Goal: Task Accomplishment & Management: Use online tool/utility

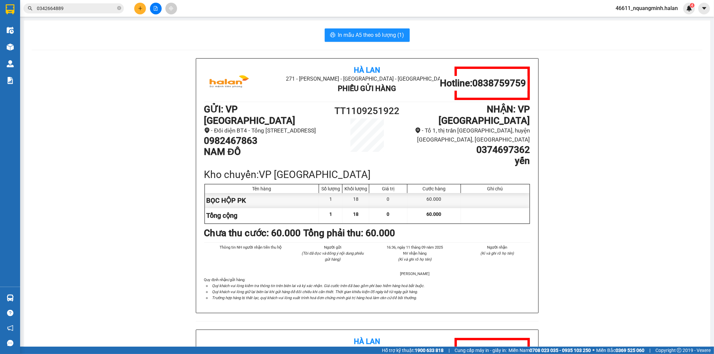
click at [137, 6] on button at bounding box center [140, 9] width 12 height 12
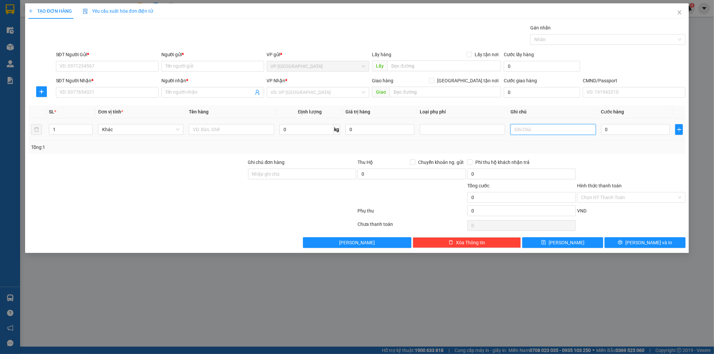
click at [519, 129] on input "text" at bounding box center [552, 129] width 85 height 11
type input "11X2"
type input "2"
click at [87, 126] on span "up" at bounding box center [89, 128] width 4 height 4
click at [102, 67] on input "SĐT Người Gửi *" at bounding box center [107, 66] width 103 height 11
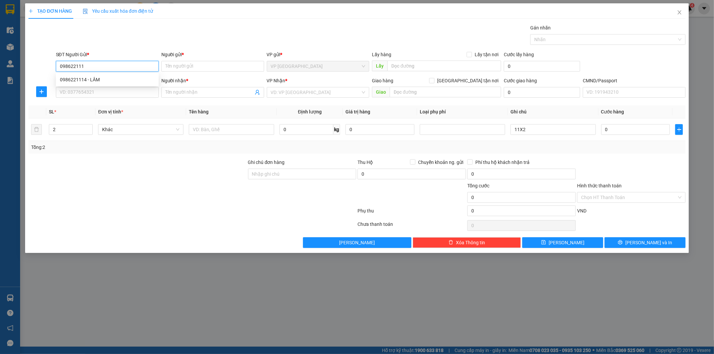
type input "0986221114"
click at [91, 79] on div "0986221114 - LÂM" at bounding box center [107, 79] width 95 height 7
type input "LÂM"
type input "019197009777"
type input "0986221114"
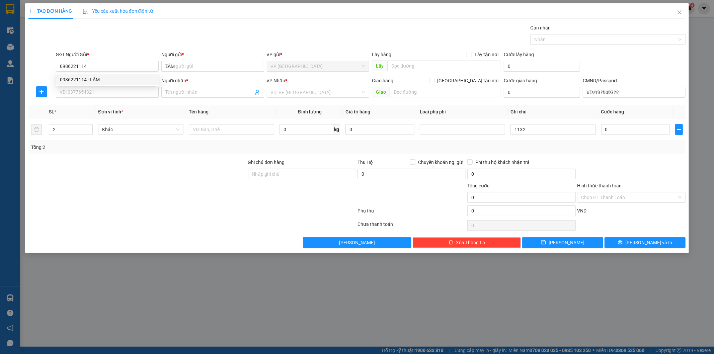
click at [92, 86] on div "0986221114 0986221114 - LÂM" at bounding box center [107, 79] width 103 height 13
click at [93, 94] on input "SĐT Người Nhận *" at bounding box center [107, 92] width 103 height 11
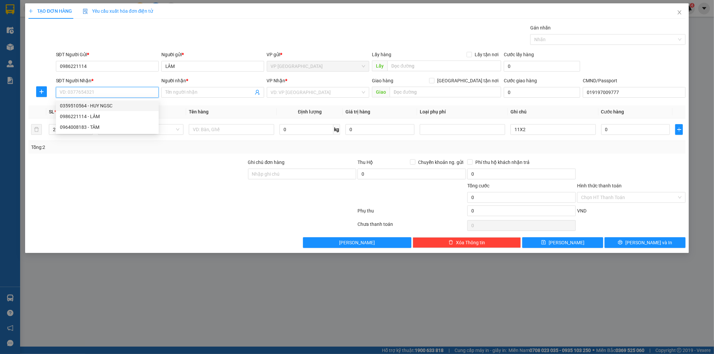
click at [100, 102] on div "0359510564 - HUY NGSC" at bounding box center [107, 105] width 95 height 7
type input "0359510564"
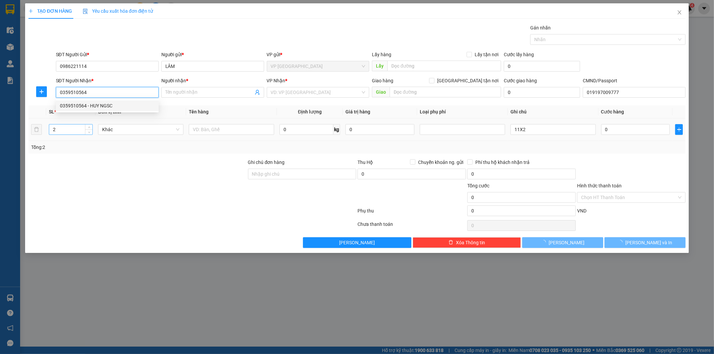
type input "HUY NGSC"
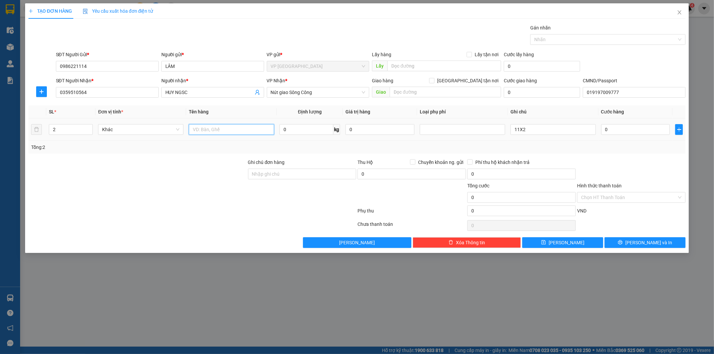
click at [232, 134] on input "text" at bounding box center [231, 129] width 85 height 11
type input "2 HỘP PCCC"
click at [41, 93] on icon "plus" at bounding box center [41, 92] width 0 height 4
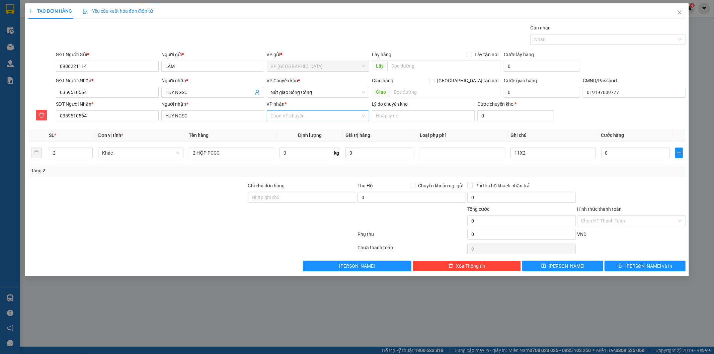
click at [303, 115] on input "VP nhận *" at bounding box center [316, 116] width 90 height 10
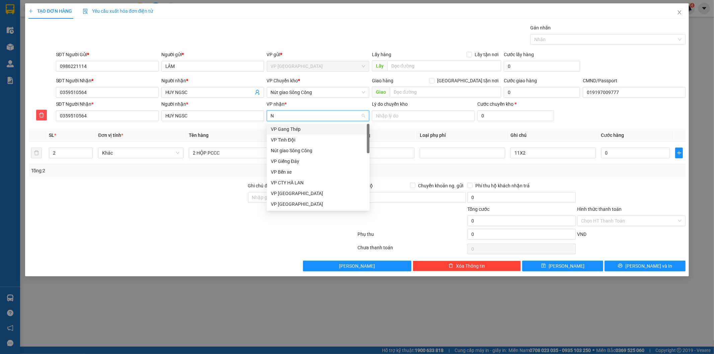
type input "NG"
click at [296, 138] on div "Nút giao Sông Công" at bounding box center [318, 139] width 95 height 7
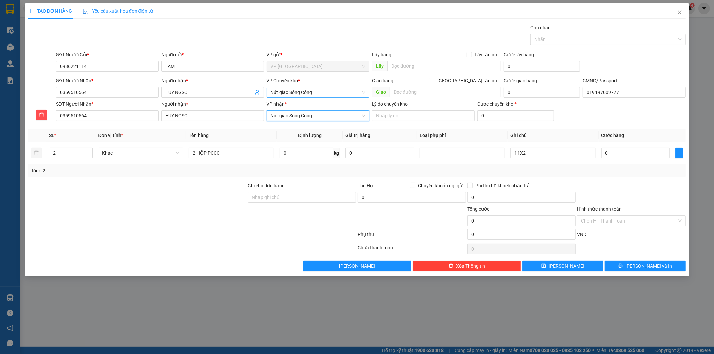
click at [304, 94] on span "Nút giao Sông Công" at bounding box center [318, 92] width 95 height 10
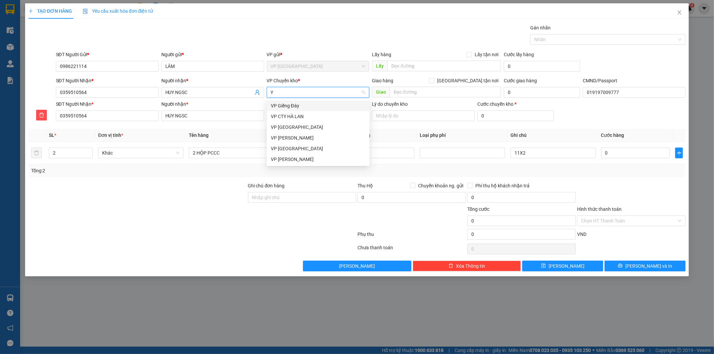
type input "YB"
click at [295, 103] on div "VP [GEOGRAPHIC_DATA]" at bounding box center [318, 105] width 95 height 7
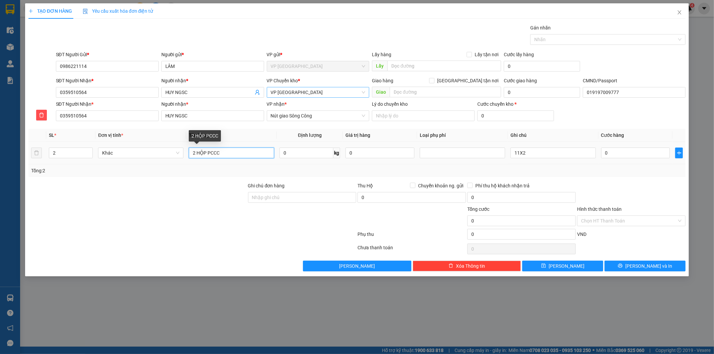
click at [241, 158] on input "2 HỘP PCCC" at bounding box center [231, 153] width 85 height 11
type input "9"
type input "90"
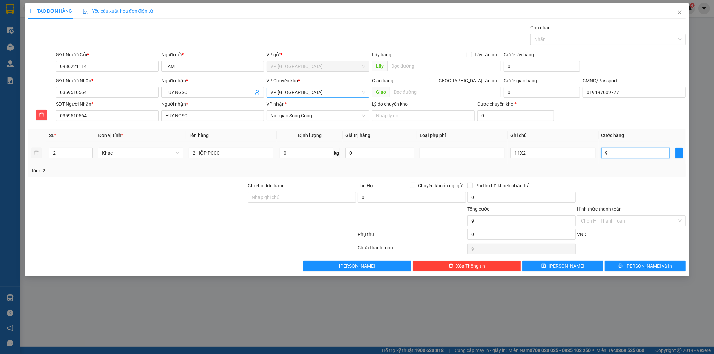
type input "90"
type input "90.000"
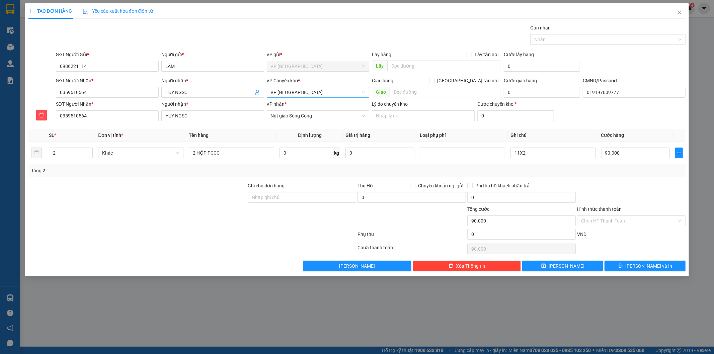
drag, startPoint x: 638, startPoint y: 188, endPoint x: 641, endPoint y: 239, distance: 51.0
click at [638, 189] on div at bounding box center [631, 193] width 110 height 23
click at [640, 266] on span "[PERSON_NAME] và In" at bounding box center [648, 265] width 47 height 7
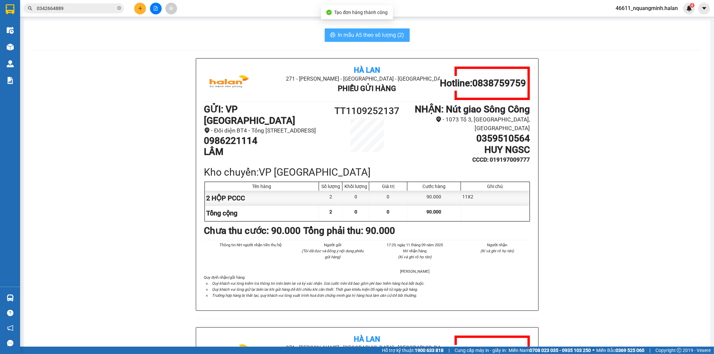
click at [367, 39] on button "In mẫu A5 theo số lượng (2)" at bounding box center [367, 34] width 85 height 13
drag, startPoint x: 103, startPoint y: 285, endPoint x: 0, endPoint y: 304, distance: 104.4
click at [98, 286] on div "Hà Lan 271 - Dương Tự Minh - Phường Tân Long - Thái Nguyên Phiếu Gửi Hàng Hotli…" at bounding box center [367, 327] width 670 height 538
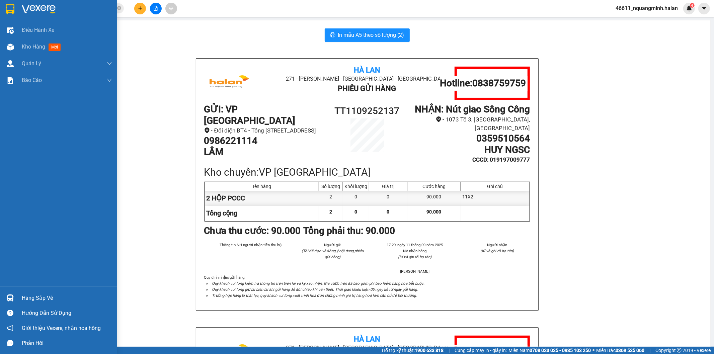
click at [6, 297] on div at bounding box center [10, 298] width 12 height 12
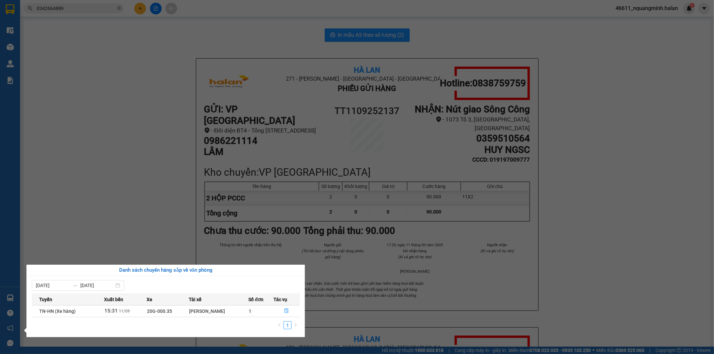
drag, startPoint x: 161, startPoint y: 180, endPoint x: 172, endPoint y: 217, distance: 38.4
click at [161, 181] on section "Kết quả tìm kiếm ( 2 ) Bộ lọc Mã ĐH Trạng thái Món hàng Thu hộ Tổng cước Chưa c…" at bounding box center [357, 177] width 714 height 354
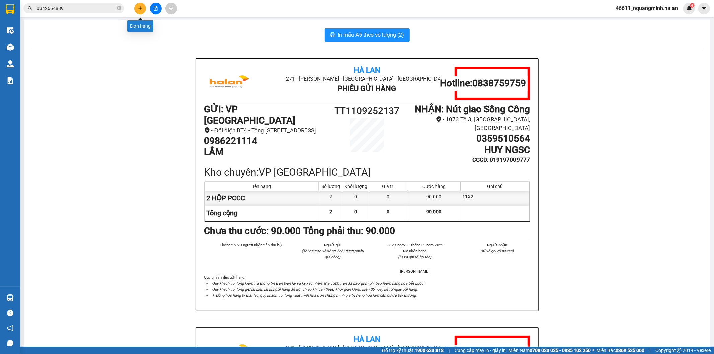
click at [138, 10] on icon "plus" at bounding box center [140, 8] width 5 height 5
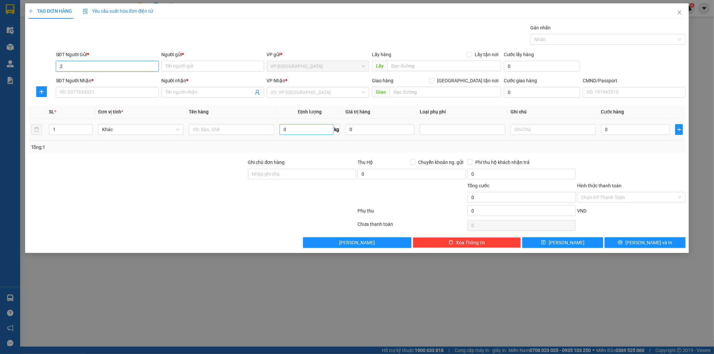
type input "2"
click at [311, 128] on input "0" at bounding box center [306, 129] width 54 height 11
type input "2"
click at [236, 128] on input "text" at bounding box center [231, 129] width 85 height 11
type input "HỘP VÀNG PK"
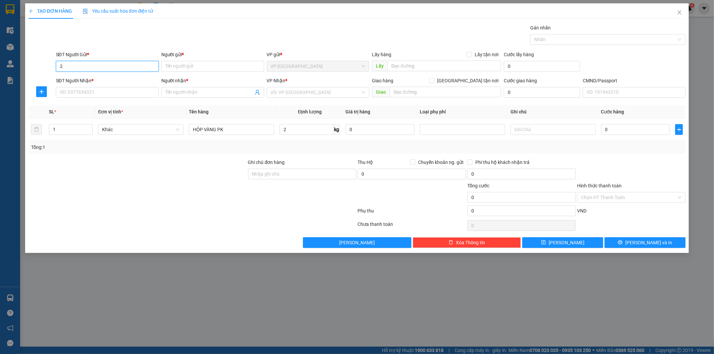
click at [121, 62] on input "2" at bounding box center [107, 66] width 103 height 11
type input "0988588655"
drag, startPoint x: 111, startPoint y: 81, endPoint x: 114, endPoint y: 93, distance: 12.0
click at [111, 81] on div "0988588655 - A Phúc" at bounding box center [107, 79] width 95 height 7
type input "A [DEMOGRAPHIC_DATA]"
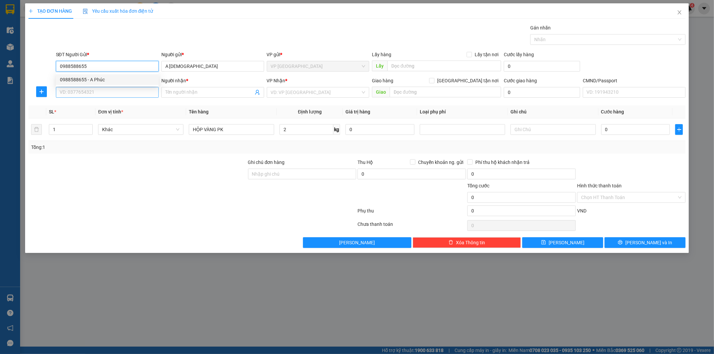
type input "0988588655"
click at [114, 93] on input "SĐT Người Nhận *" at bounding box center [107, 92] width 103 height 11
type input "0964141122"
click at [114, 93] on input "0964141122" at bounding box center [107, 92] width 103 height 11
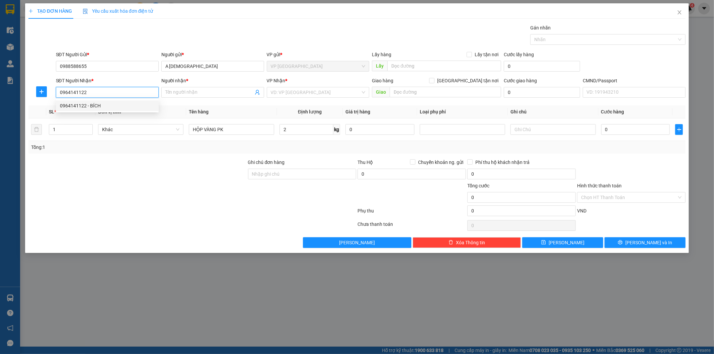
click at [107, 109] on div "0964141122 - BÍCH" at bounding box center [107, 105] width 95 height 7
type input "BÍCH"
type input "0964141122"
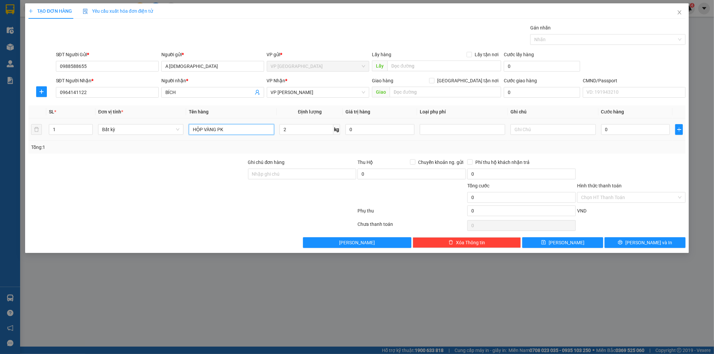
drag, startPoint x: 229, startPoint y: 129, endPoint x: 225, endPoint y: 126, distance: 5.1
click at [229, 129] on input "HỘP VÀNG PK" at bounding box center [231, 129] width 85 height 11
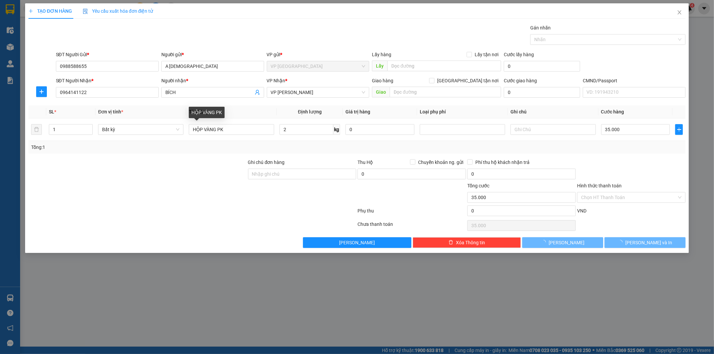
type input "35.000"
click at [630, 160] on div "Transit Pickup Surcharge Ids Transit Deliver Surcharge Ids Transit Deliver Surc…" at bounding box center [356, 136] width 657 height 224
click at [648, 237] on button "[PERSON_NAME] và In" at bounding box center [644, 242] width 81 height 11
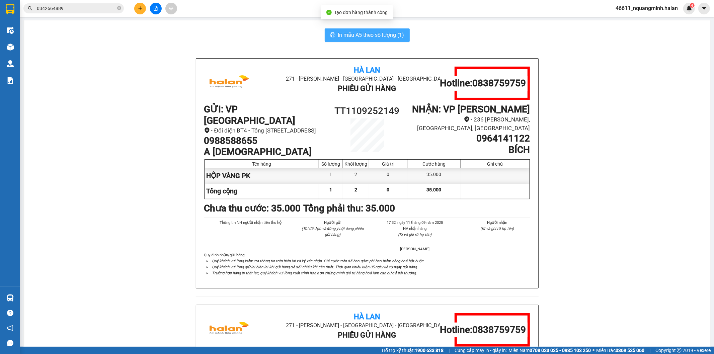
click at [349, 37] on span "In mẫu A5 theo số lượng (1)" at bounding box center [371, 35] width 66 height 8
drag, startPoint x: 268, startPoint y: 136, endPoint x: 201, endPoint y: 135, distance: 66.6
click at [204, 135] on h1 "0988588655" at bounding box center [265, 140] width 122 height 11
copy h1 "0988588655"
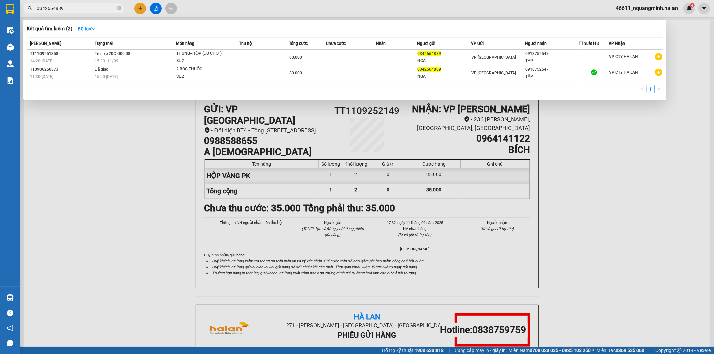
drag, startPoint x: 99, startPoint y: 12, endPoint x: 0, endPoint y: 2, distance: 99.8
click at [0, 5] on section "Kết quả tìm kiếm ( 2 ) Bộ lọc Mã ĐH Trạng thái Món hàng Thu hộ Tổng cước Chưa c…" at bounding box center [357, 177] width 714 height 354
paste input "988588655"
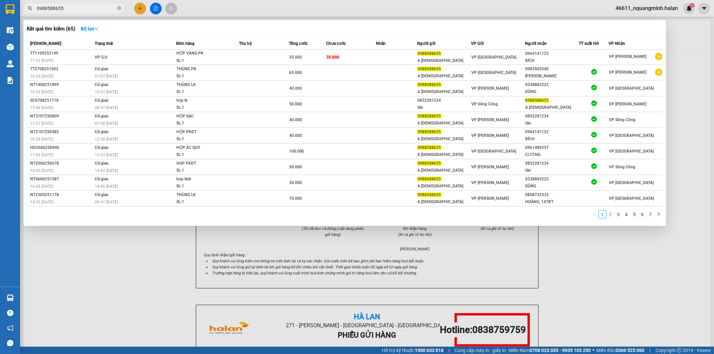
type input "0988588655"
click at [607, 218] on link "2" at bounding box center [610, 214] width 7 height 7
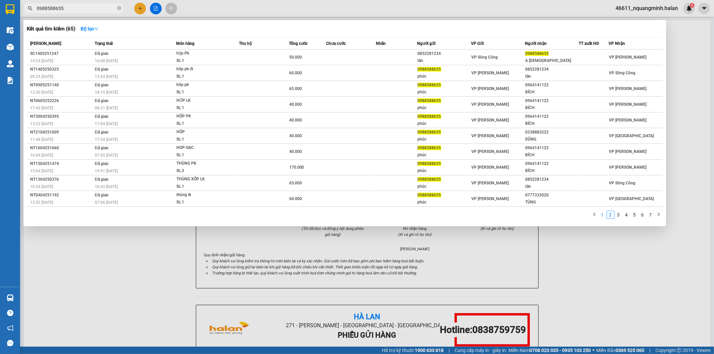
click at [603, 216] on link "1" at bounding box center [602, 214] width 7 height 7
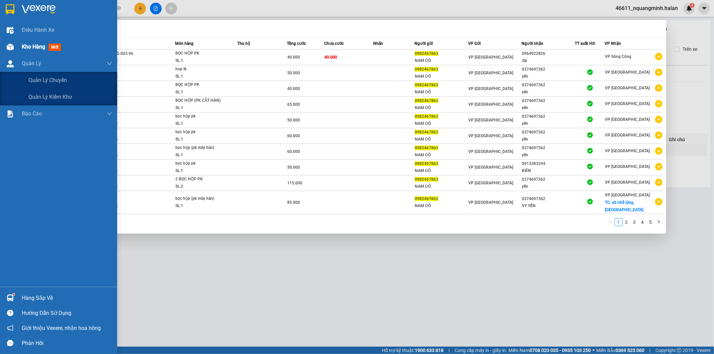
click at [16, 45] on div "Kho hàng mới" at bounding box center [58, 46] width 117 height 17
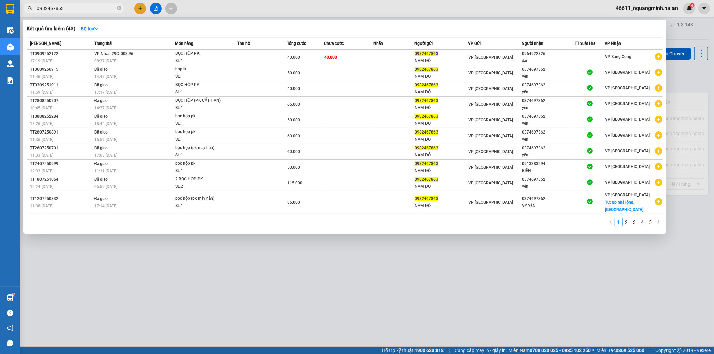
drag, startPoint x: 281, startPoint y: 273, endPoint x: 327, endPoint y: 54, distance: 223.9
click at [281, 273] on div at bounding box center [357, 177] width 714 height 354
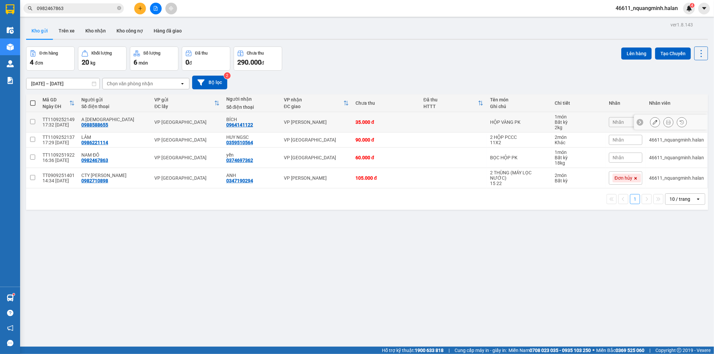
click at [307, 127] on td "VP [PERSON_NAME]" at bounding box center [316, 122] width 72 height 20
checkbox input "true"
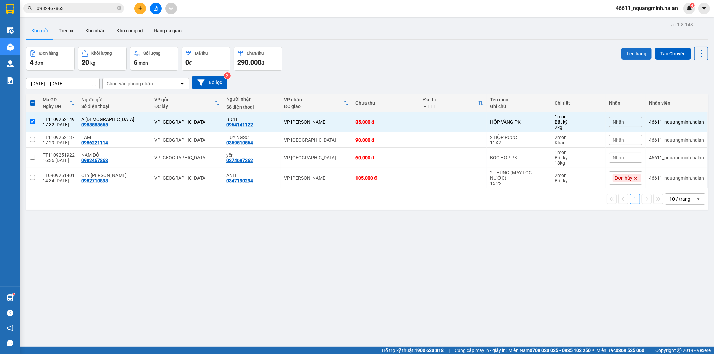
drag, startPoint x: 628, startPoint y: 52, endPoint x: 625, endPoint y: 51, distance: 3.7
click at [627, 52] on button "Lên hàng" at bounding box center [636, 54] width 30 height 12
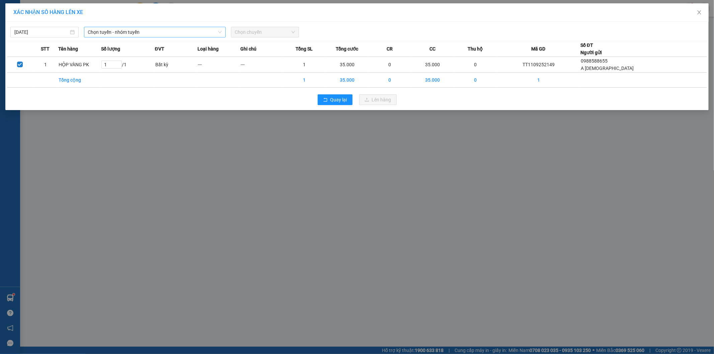
click at [166, 34] on span "Chọn tuyến - nhóm tuyến" at bounding box center [155, 32] width 134 height 10
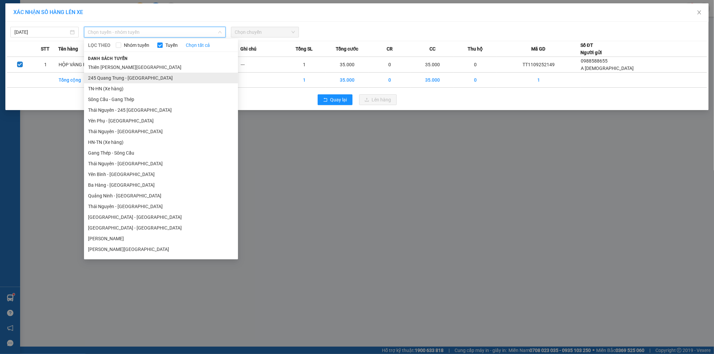
click at [99, 77] on li "245 Quang Trung - [GEOGRAPHIC_DATA]" at bounding box center [161, 78] width 154 height 11
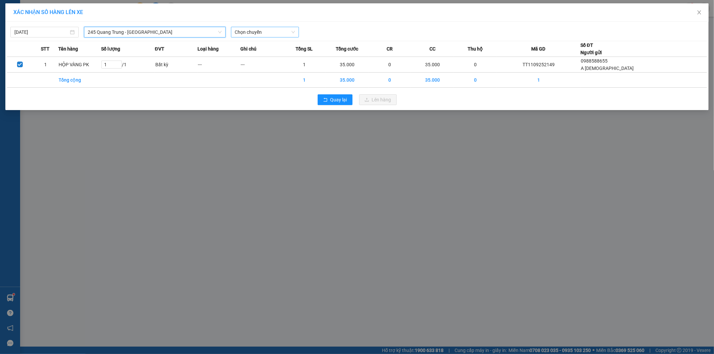
click at [288, 28] on span "Chọn chuyến" at bounding box center [265, 32] width 60 height 10
type input "059"
click at [268, 58] on div "17:30 - 29B-170.59" at bounding box center [261, 56] width 52 height 7
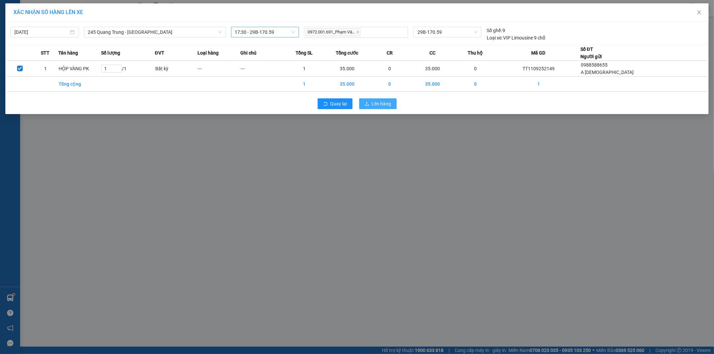
click at [382, 105] on span "Lên hàng" at bounding box center [381, 103] width 19 height 7
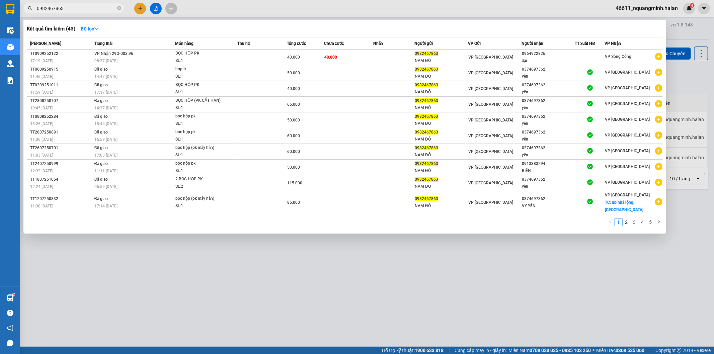
drag, startPoint x: 90, startPoint y: 7, endPoint x: 0, endPoint y: 1, distance: 89.9
click at [0, 1] on section "Kết quả tìm kiếm ( 43 ) Bộ lọc Mã ĐH Trạng thái Món hàng Thu hộ Tổng cước Chưa …" at bounding box center [357, 177] width 714 height 354
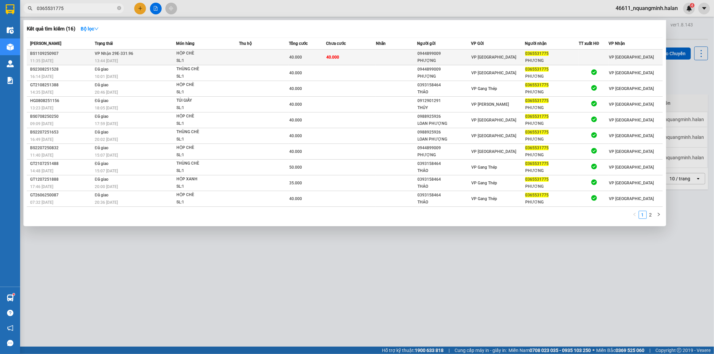
type input "0365531775"
click at [188, 58] on div "SL: 1" at bounding box center [201, 60] width 50 height 7
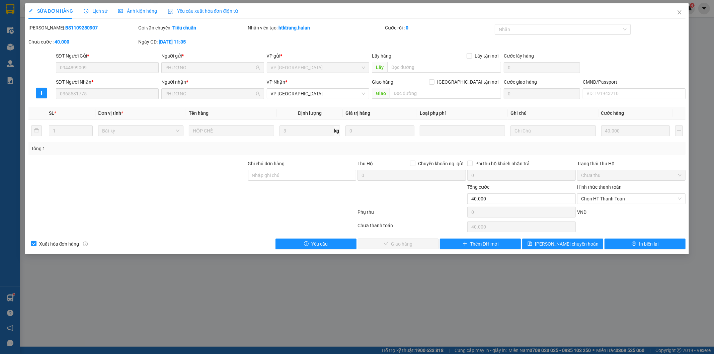
type input "0944899009"
type input "PHƯỢNG"
type input "0365531775"
type input "PHƯƠNG"
type input "40.000"
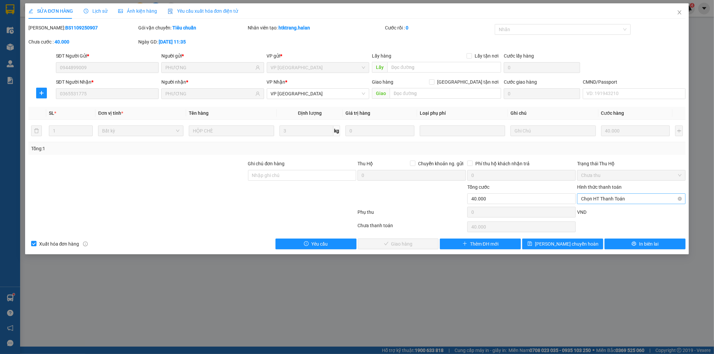
drag, startPoint x: 599, startPoint y: 201, endPoint x: 599, endPoint y: 205, distance: 4.4
click at [599, 201] on span "Chọn HT Thanh Toán" at bounding box center [631, 199] width 100 height 10
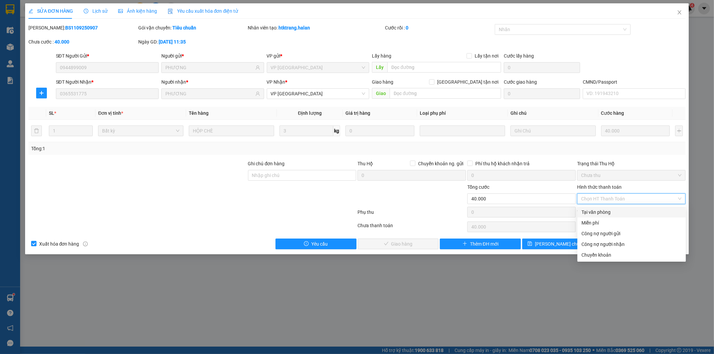
click at [598, 211] on div "Tại văn phòng" at bounding box center [631, 211] width 100 height 7
type input "0"
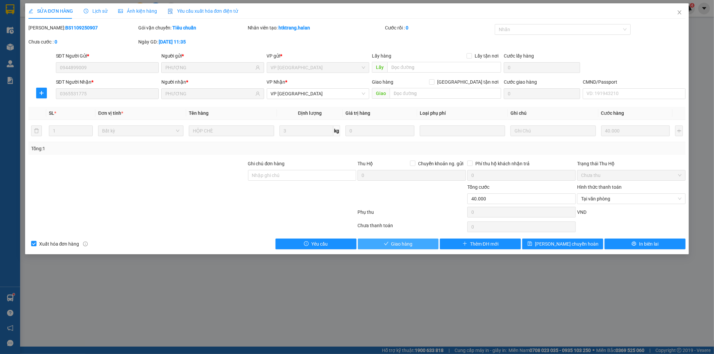
click at [419, 245] on button "Giao hàng" at bounding box center [398, 244] width 81 height 11
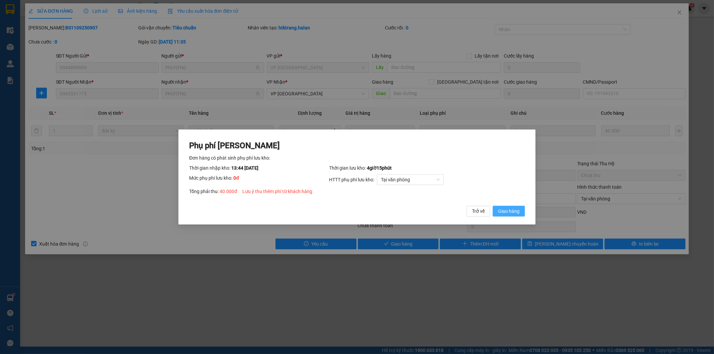
click at [515, 214] on span "Giao hàng" at bounding box center [508, 210] width 21 height 7
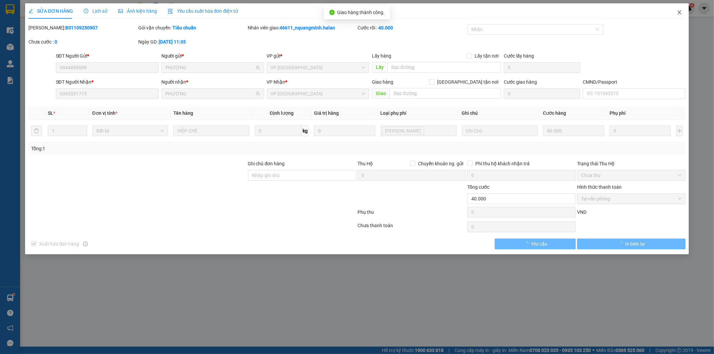
click at [676, 11] on span "Close" at bounding box center [679, 12] width 19 height 19
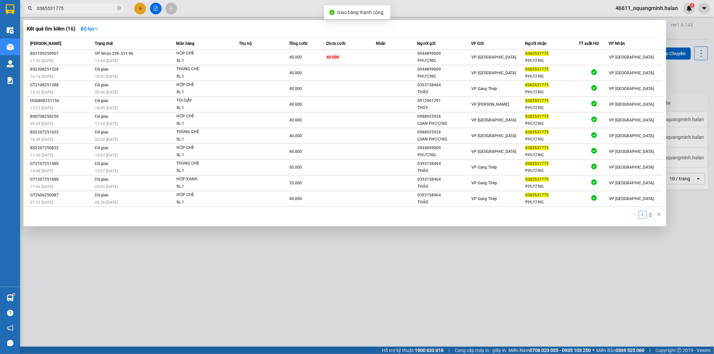
click at [68, 9] on input "0365531775" at bounding box center [76, 8] width 79 height 7
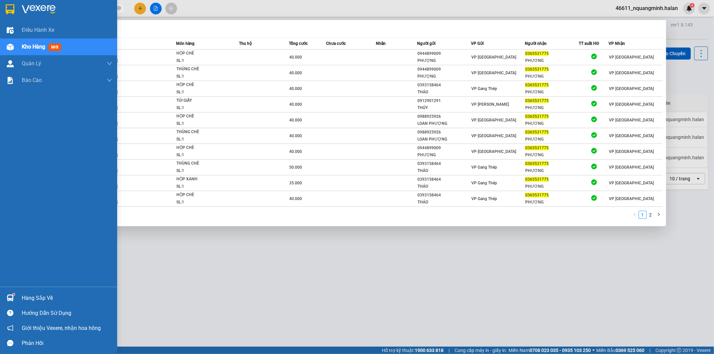
click at [10, 293] on div at bounding box center [10, 298] width 12 height 12
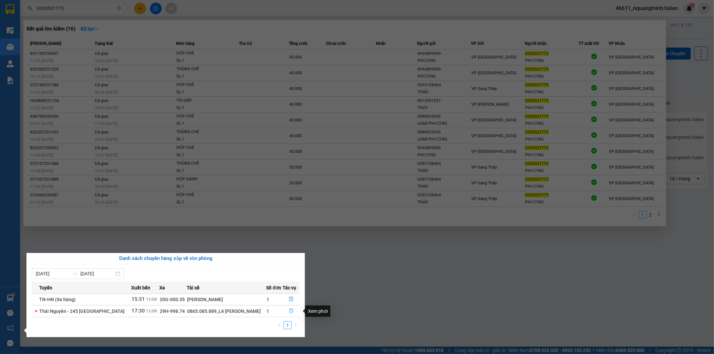
click at [289, 311] on icon "file-done" at bounding box center [291, 311] width 5 height 5
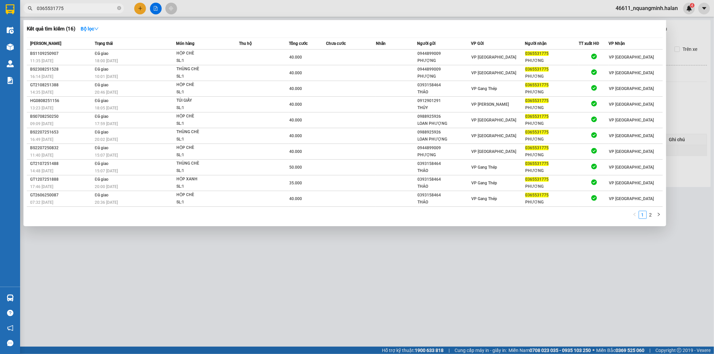
click at [437, 286] on div at bounding box center [357, 177] width 714 height 354
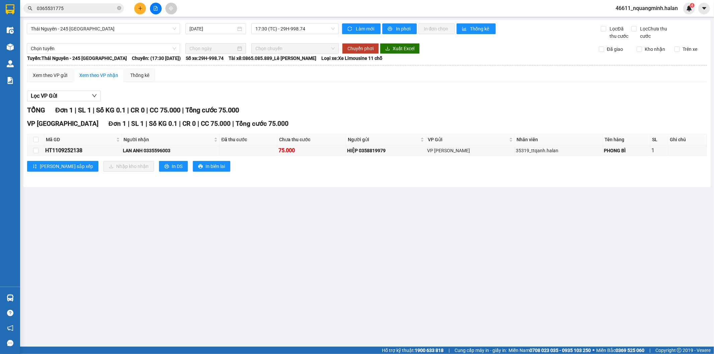
click at [202, 262] on main "Thái Nguyên - 245 Quang Trung 11/09/2025 17:30 (TC) - 29H-998.74 Làm mới In phơ…" at bounding box center [357, 173] width 714 height 347
click at [135, 7] on button at bounding box center [140, 9] width 12 height 12
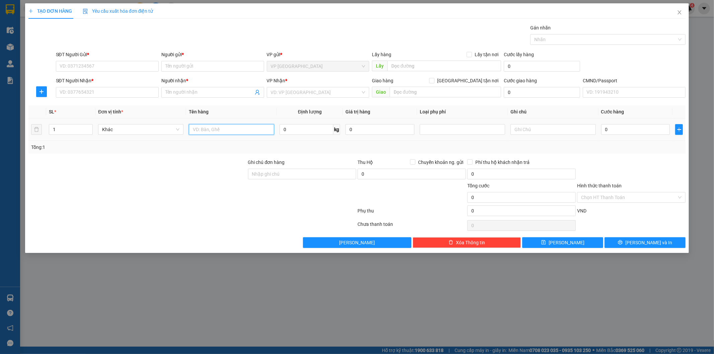
click at [208, 131] on input "text" at bounding box center [231, 129] width 85 height 11
type input "BỌC ĐEN Q,AO"
type input "10"
click at [139, 64] on input "SĐT Người Gửi *" at bounding box center [107, 66] width 103 height 11
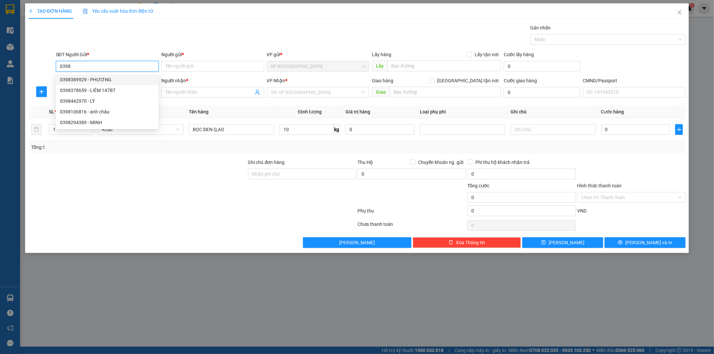
drag, startPoint x: 99, startPoint y: 62, endPoint x: 39, endPoint y: 63, distance: 60.2
click at [39, 63] on div "SĐT Người Gửi * 0398 Người gửi * Tên người gửi VP gửi * VP Tân Triều Lấy hàng L…" at bounding box center [357, 62] width 659 height 23
type input "0982406461"
drag, startPoint x: 94, startPoint y: 78, endPoint x: 100, endPoint y: 89, distance: 12.0
click at [94, 79] on div "0982406461 - THÀNH (SỐ ĐÚNG)" at bounding box center [107, 79] width 95 height 7
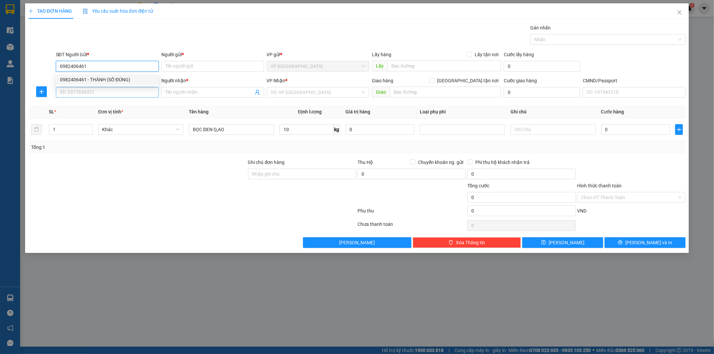
type input "THÀNH (SỐ ĐÚNG)"
type input "0982406461"
click at [102, 91] on input "SĐT Người Nhận *" at bounding box center [107, 92] width 103 height 11
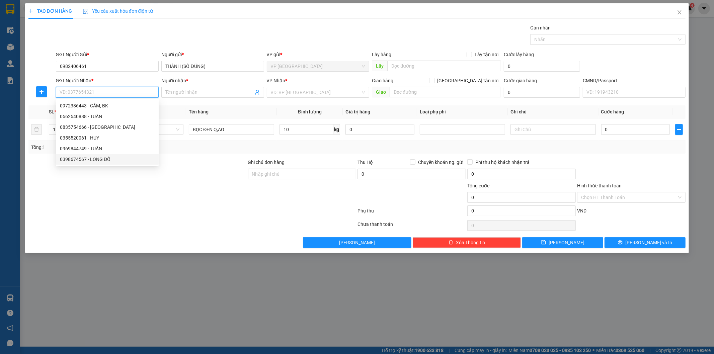
click at [87, 159] on div "0398674567 - LONG ĐỖ" at bounding box center [107, 159] width 95 height 7
type input "0398674567"
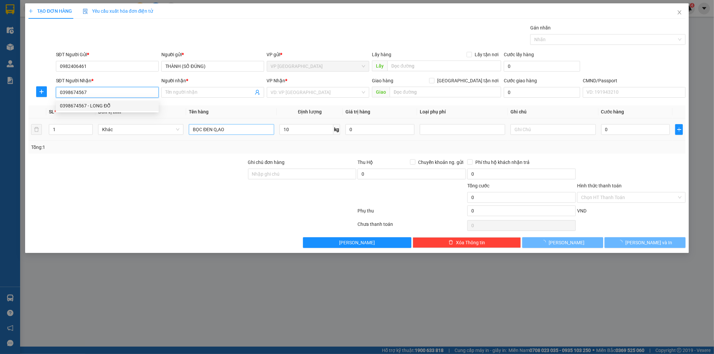
type input "LONG ĐỖ"
click at [253, 131] on input "BỌC ĐEN Q,AO" at bounding box center [231, 129] width 85 height 11
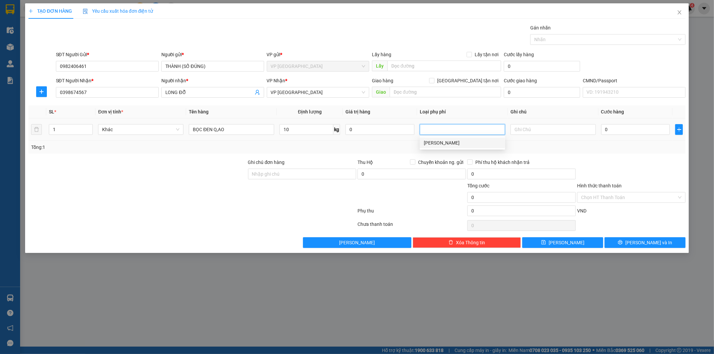
drag, startPoint x: 633, startPoint y: 175, endPoint x: 620, endPoint y: 139, distance: 38.0
click at [633, 172] on div at bounding box center [631, 170] width 110 height 23
click at [616, 131] on input "0" at bounding box center [635, 129] width 69 height 11
type input "4"
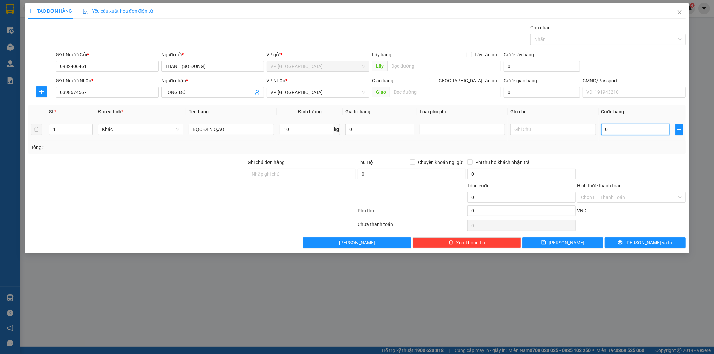
type input "4"
type input "40"
type input "40.000"
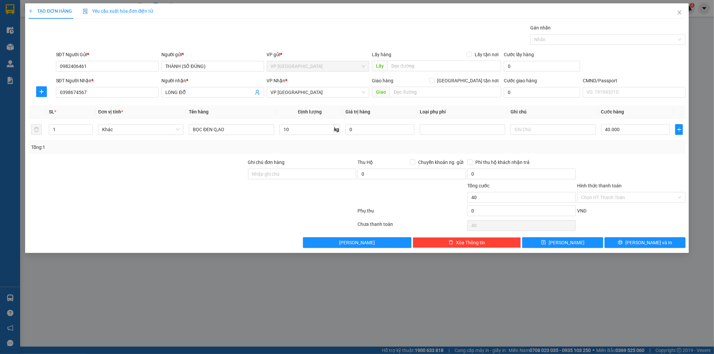
type input "40.000"
drag, startPoint x: 630, startPoint y: 170, endPoint x: 631, endPoint y: 175, distance: 5.1
click at [631, 173] on div at bounding box center [631, 170] width 110 height 23
click at [642, 261] on div "TẠO ĐƠN HÀNG Yêu cầu xuất hóa đơn điện tử Transit Pickup Surcharge Ids Transit …" at bounding box center [357, 177] width 714 height 354
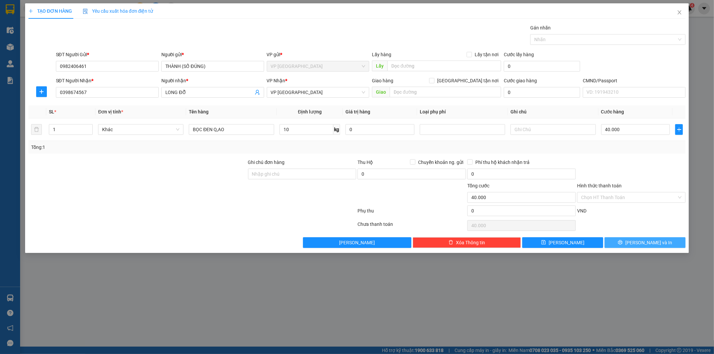
click at [639, 245] on span "[PERSON_NAME] và In" at bounding box center [648, 242] width 47 height 7
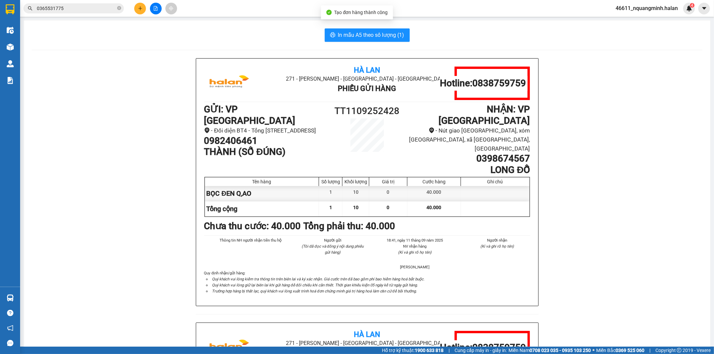
drag, startPoint x: 365, startPoint y: 26, endPoint x: 363, endPoint y: 31, distance: 5.7
click at [365, 28] on div "In mẫu A5 theo số lượng (1) Hà Lan 271 - Dương Tự Minh - Phường Tân Long - Thái…" at bounding box center [367, 307] width 686 height 575
drag, startPoint x: 363, startPoint y: 31, endPoint x: 359, endPoint y: 33, distance: 4.9
click at [363, 32] on span "In mẫu A5 theo số lượng (1)" at bounding box center [371, 35] width 66 height 8
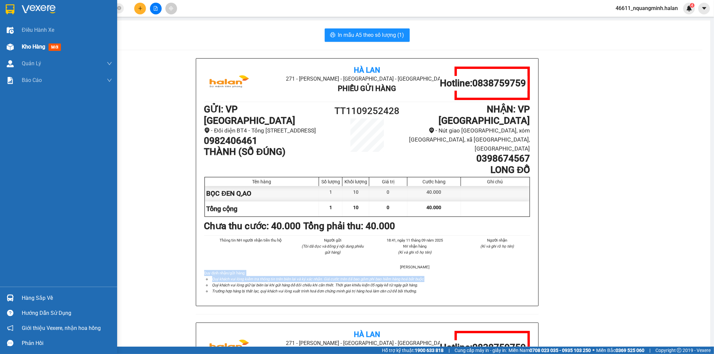
click at [11, 47] on img at bounding box center [10, 47] width 7 height 7
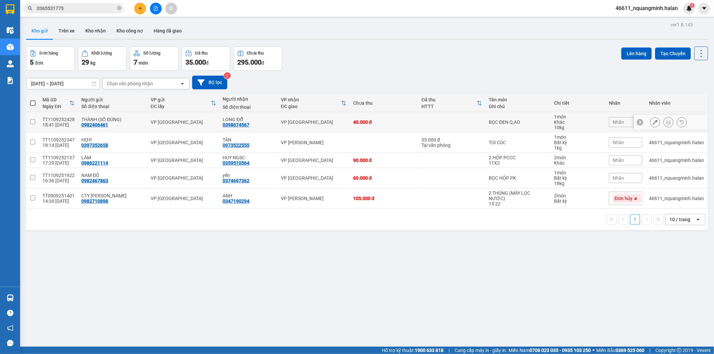
click at [328, 124] on div "VP [GEOGRAPHIC_DATA]" at bounding box center [314, 121] width 66 height 5
checkbox input "true"
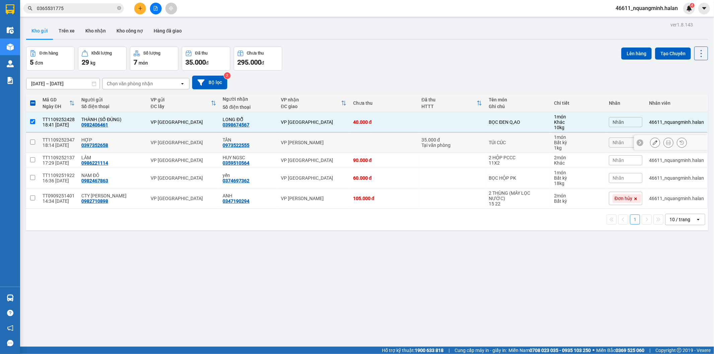
click at [328, 142] on div "VP [PERSON_NAME]" at bounding box center [314, 142] width 66 height 5
checkbox input "true"
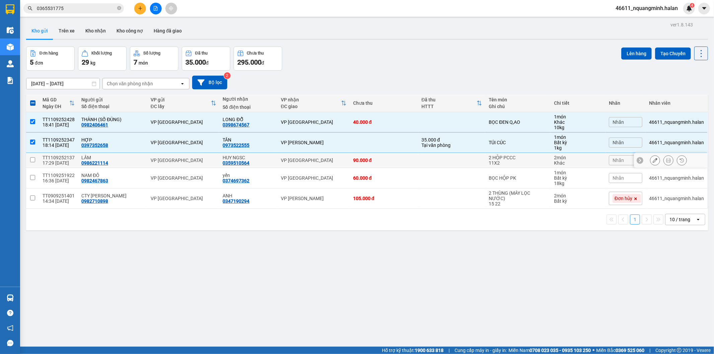
click at [329, 156] on td "VP [GEOGRAPHIC_DATA]" at bounding box center [313, 160] width 72 height 15
checkbox input "true"
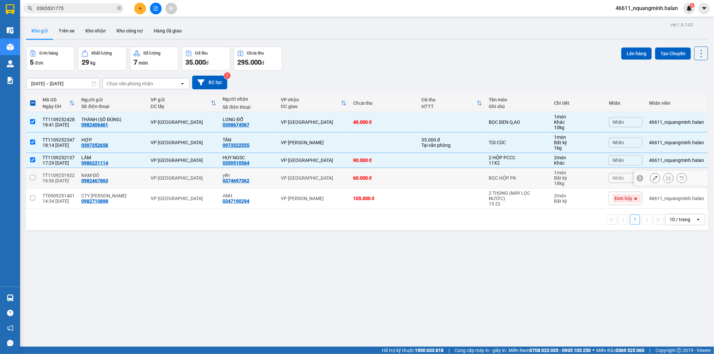
drag, startPoint x: 328, startPoint y: 181, endPoint x: 411, endPoint y: 142, distance: 91.7
click at [328, 181] on td "VP [GEOGRAPHIC_DATA]" at bounding box center [313, 178] width 72 height 20
checkbox input "true"
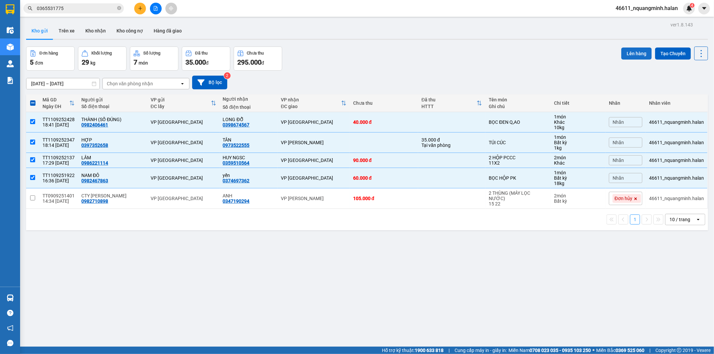
click at [627, 51] on button "Lên hàng" at bounding box center [636, 54] width 30 height 12
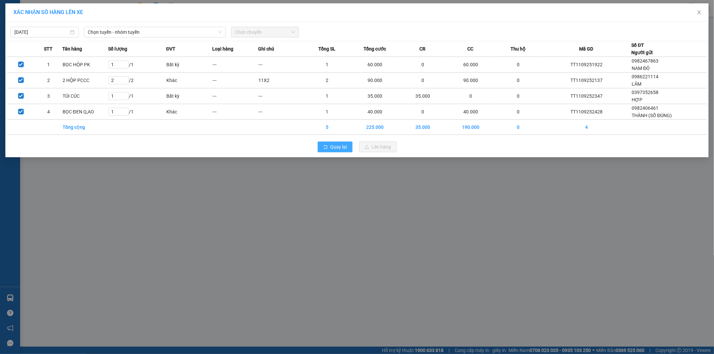
click at [324, 148] on icon "rollback" at bounding box center [325, 147] width 5 height 5
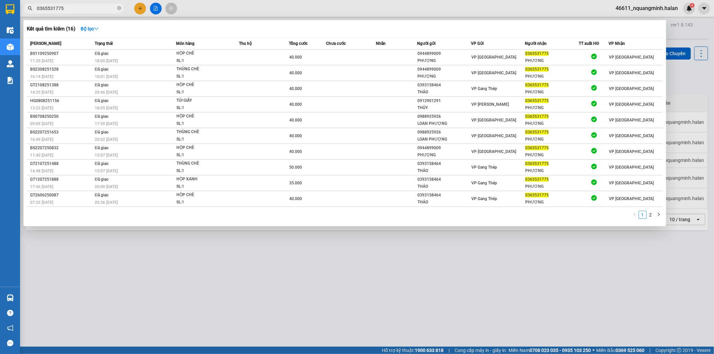
drag, startPoint x: 97, startPoint y: 8, endPoint x: 0, endPoint y: -4, distance: 98.1
click at [0, 0] on html "Kết quả tìm kiếm ( 16 ) Bộ lọc Mã ĐH Trạng thái Món hàng Thu hộ Tổng cước Chưa …" at bounding box center [357, 177] width 714 height 354
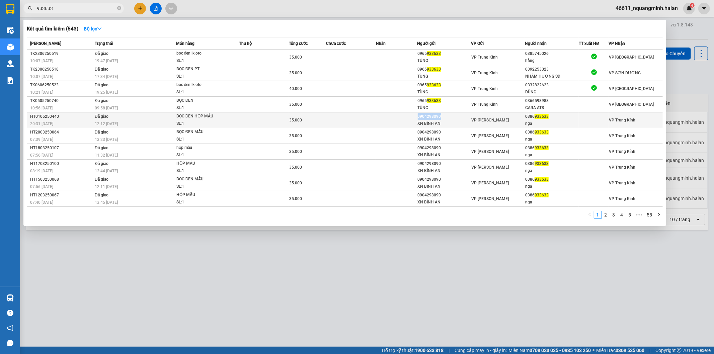
copy div "0904298090"
drag, startPoint x: 444, startPoint y: 117, endPoint x: 417, endPoint y: 116, distance: 26.5
click at [418, 116] on div "0904298090" at bounding box center [444, 116] width 53 height 7
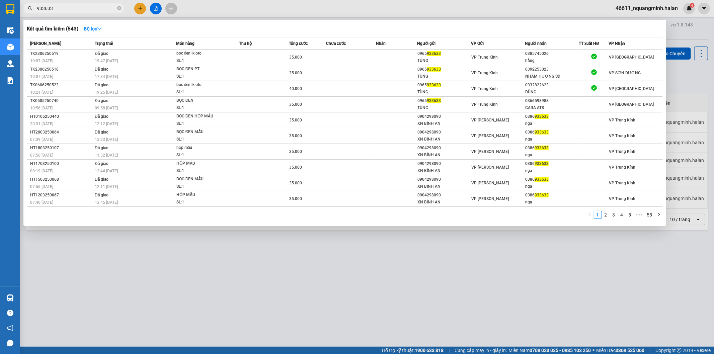
drag, startPoint x: 78, startPoint y: 10, endPoint x: 0, endPoint y: 9, distance: 78.3
click at [0, 9] on section "Kết quả tìm kiếm ( 543 ) Bộ lọc Mã ĐH Trạng thái Món hàng Thu hộ Tổng cước Chưa…" at bounding box center [357, 177] width 714 height 354
paste input "0904718090"
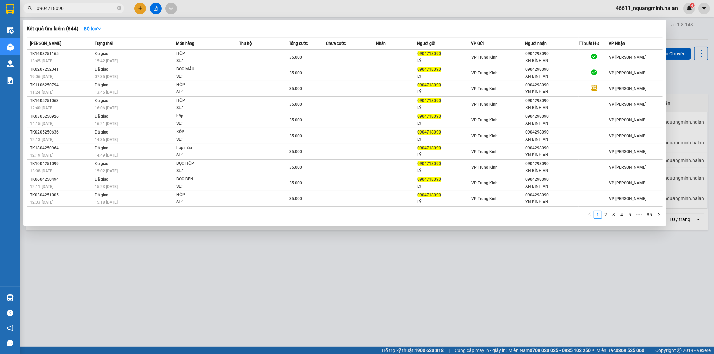
drag, startPoint x: 75, startPoint y: 10, endPoint x: 0, endPoint y: 0, distance: 76.0
click at [0, 1] on section "Kết quả tìm kiếm ( 844 ) Bộ lọc Mã ĐH Trạng thái Món hàng Thu hộ Tổng cước Chưa…" at bounding box center [357, 177] width 714 height 354
paste input "352256637"
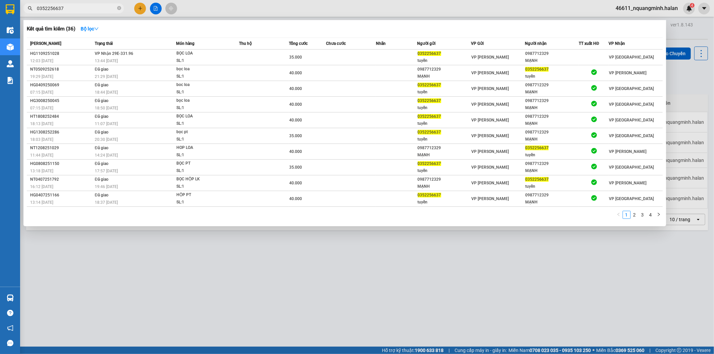
type input "0352256637"
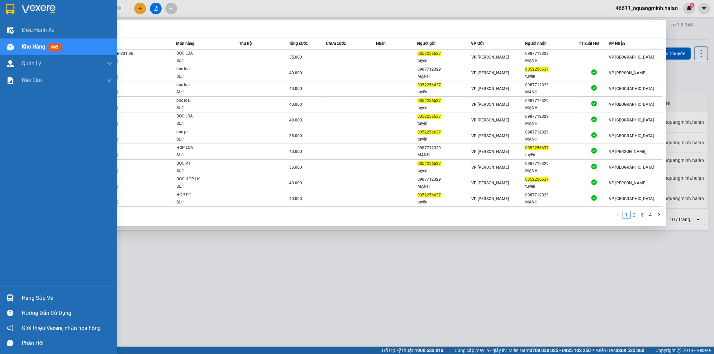
click at [9, 301] on img at bounding box center [10, 297] width 7 height 7
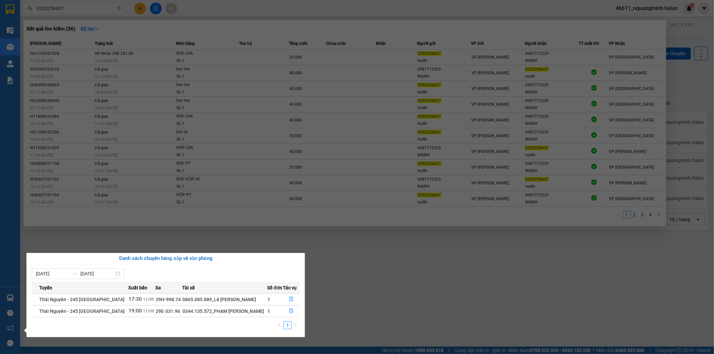
click at [360, 270] on section "Kết quả tìm kiếm ( 36 ) Bộ lọc Mã ĐH Trạng thái Món hàng Thu hộ Tổng cước Chưa …" at bounding box center [357, 177] width 714 height 354
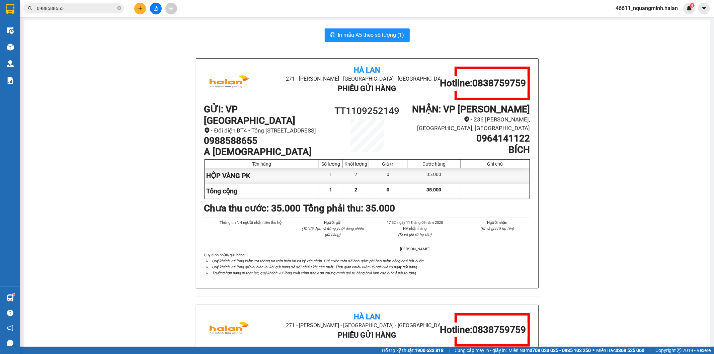
click at [141, 6] on icon "plus" at bounding box center [140, 8] width 5 height 5
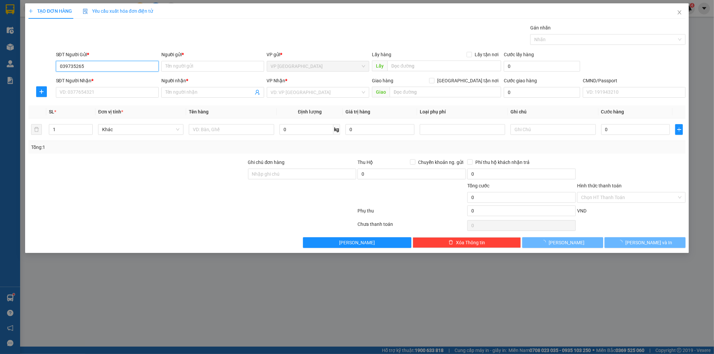
type input "0397352658"
click at [101, 80] on div "0397352658 - HỢP" at bounding box center [107, 79] width 95 height 7
type input "HỢP"
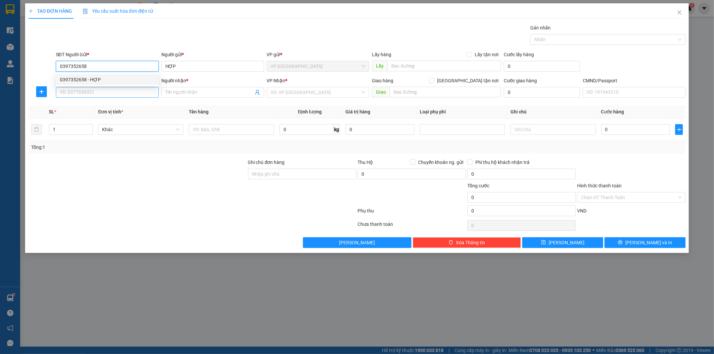
type input "0397352658"
click at [104, 92] on input "SĐT Người Nhận *" at bounding box center [107, 92] width 103 height 11
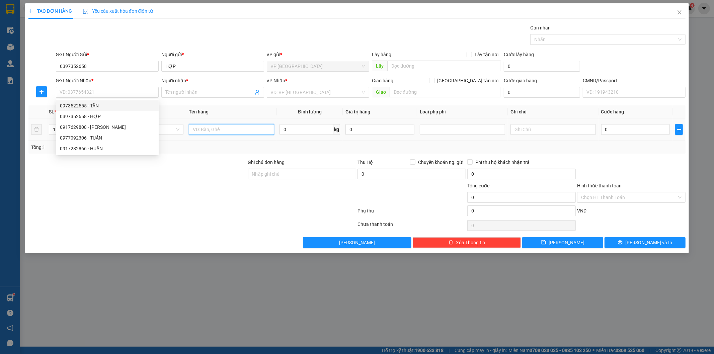
click at [209, 127] on input "text" at bounding box center [231, 129] width 85 height 11
type input "TÚI CÚC"
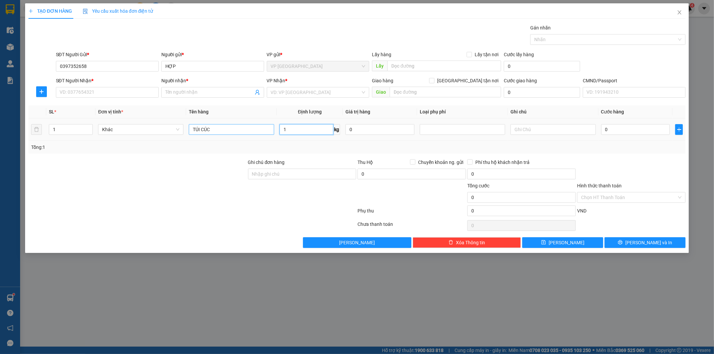
type input "1"
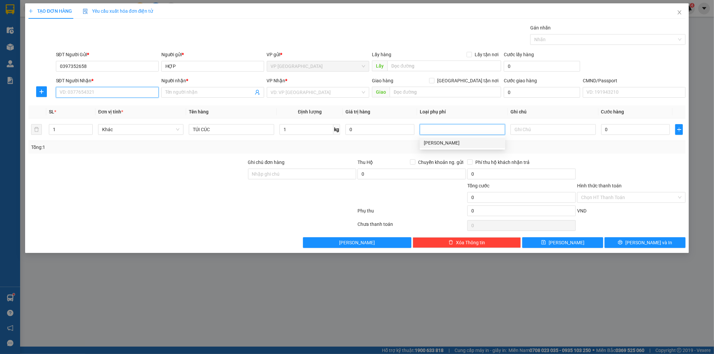
click at [114, 91] on input "SĐT Người Nhận *" at bounding box center [107, 92] width 103 height 11
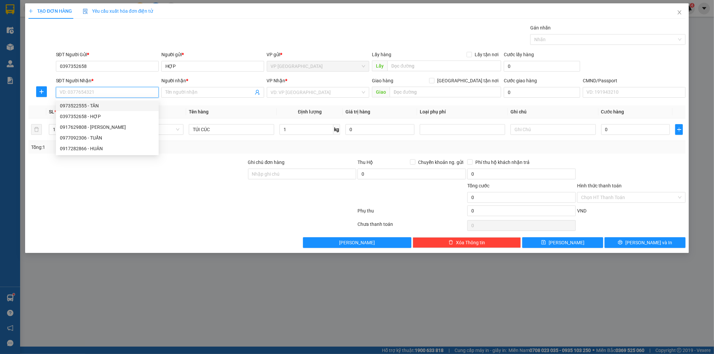
click at [99, 103] on div "0973522555 - TÂN" at bounding box center [107, 105] width 95 height 7
type input "0973522555"
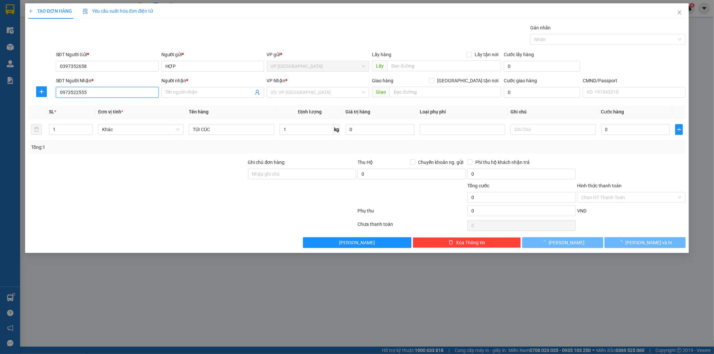
type input "TÂN"
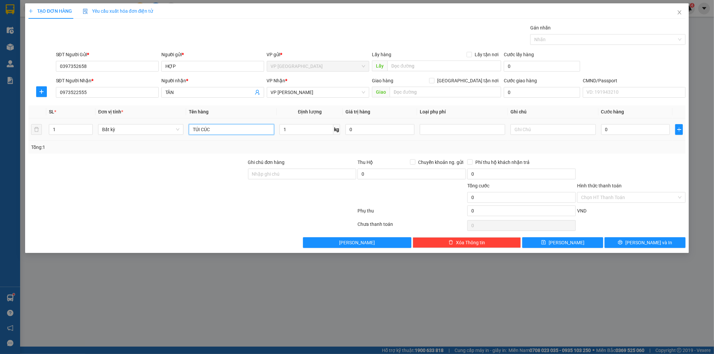
click at [245, 128] on input "TÚI CÚC" at bounding box center [231, 129] width 85 height 11
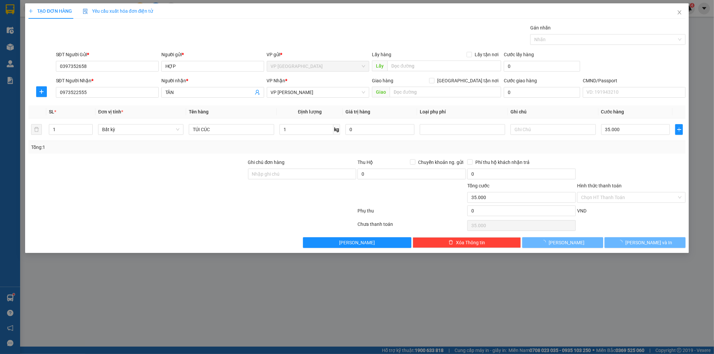
type input "35.000"
click at [634, 168] on div at bounding box center [631, 170] width 110 height 23
click at [637, 219] on div "Chọn HT Thanh Toán" at bounding box center [631, 225] width 110 height 13
click at [621, 195] on input "Hình thức thanh toán" at bounding box center [629, 197] width 96 height 10
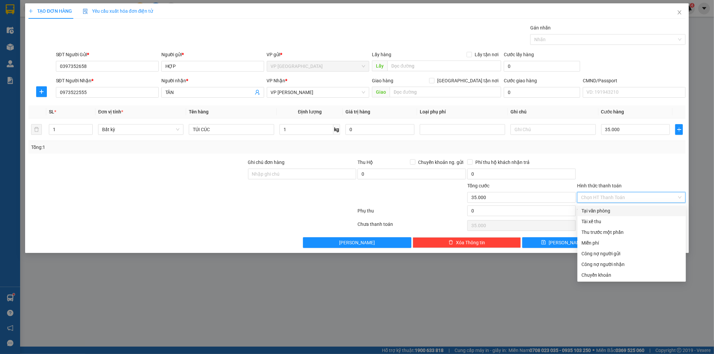
click at [607, 208] on div "Tại văn phòng" at bounding box center [631, 210] width 100 height 7
type input "0"
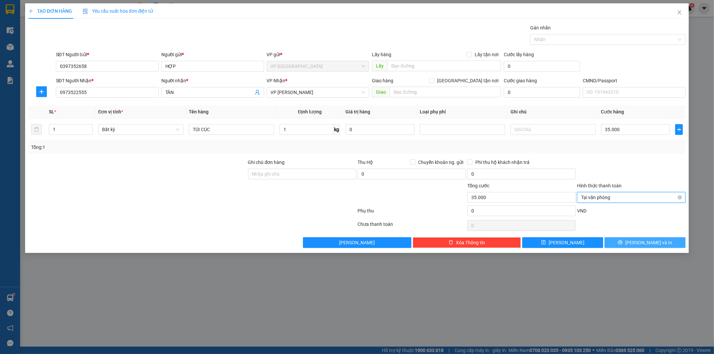
click at [644, 243] on span "[PERSON_NAME] và In" at bounding box center [648, 242] width 47 height 7
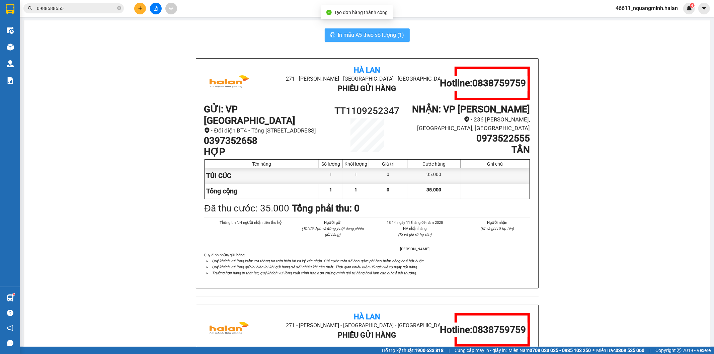
click at [361, 40] on button "In mẫu A5 theo số lượng (1)" at bounding box center [367, 34] width 85 height 13
click at [361, 38] on button "In mẫu A5 theo số lượng (1)" at bounding box center [367, 34] width 85 height 13
click at [370, 37] on span "In mẫu A5 theo số lượng (1)" at bounding box center [371, 35] width 66 height 8
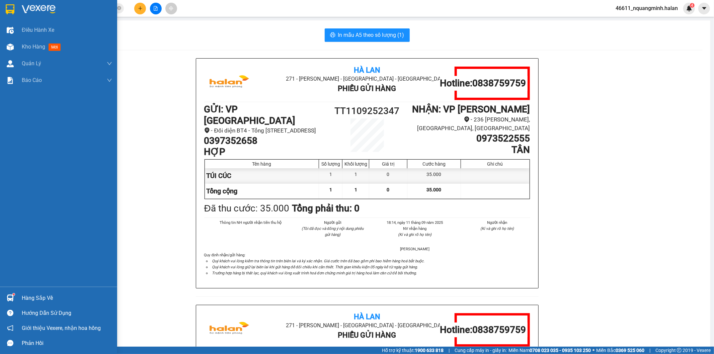
click at [7, 295] on img at bounding box center [10, 297] width 7 height 7
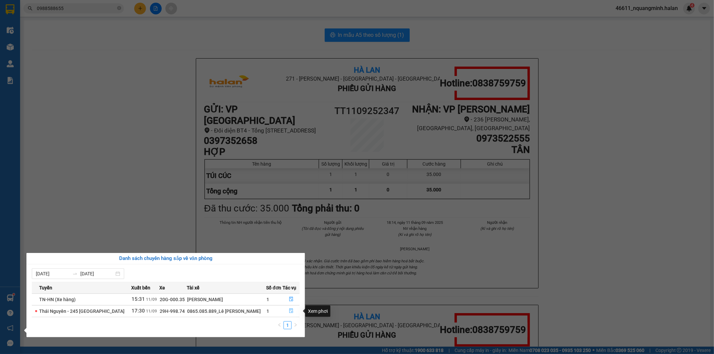
click at [293, 312] on button "button" at bounding box center [291, 311] width 16 height 11
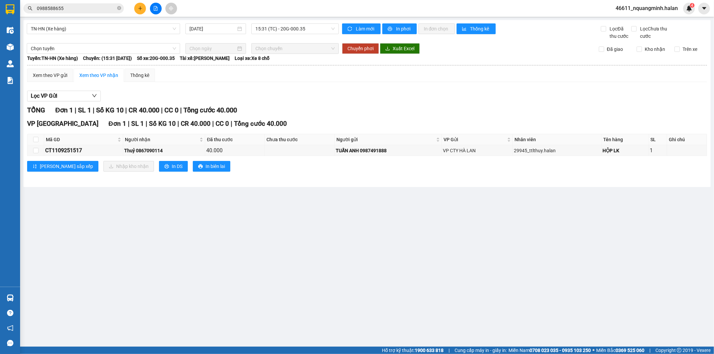
click at [449, 223] on main "TN-HN (Xe hàng) [DATE] 15:31 (TC) - 20G-000.35 Làm mới In phơi In đơn chọn Thốn…" at bounding box center [357, 173] width 714 height 347
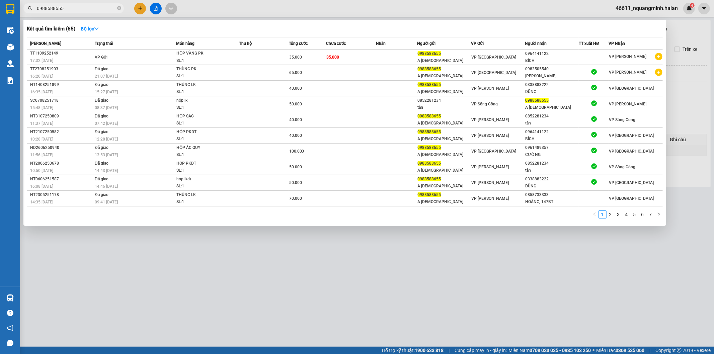
drag, startPoint x: 96, startPoint y: 7, endPoint x: 0, endPoint y: -1, distance: 96.0
click at [0, 0] on html "Kết quả tìm kiếm ( 65 ) Bộ lọc Mã ĐH Trạng thái Món hàng Thu hộ Tổng cước Chưa …" at bounding box center [357, 177] width 714 height 354
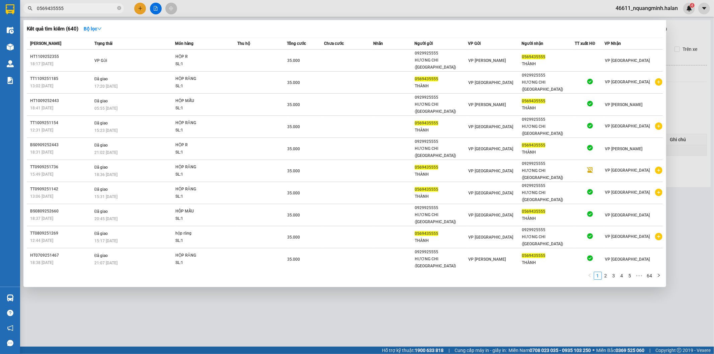
drag, startPoint x: 78, startPoint y: 10, endPoint x: 18, endPoint y: 0, distance: 61.4
click at [18, 0] on section "Kết quả tìm kiếm ( 640 ) Bộ lọc Mã ĐH Trạng thái Món hàng Thu hộ Tổng cước Chưa…" at bounding box center [357, 177] width 714 height 354
paste input "904298090"
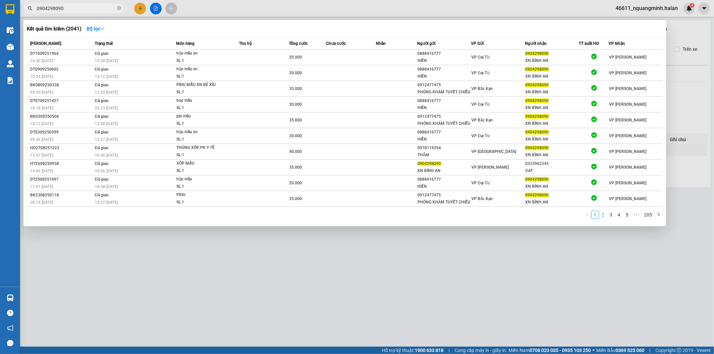
type input "0904298090"
click at [604, 217] on link "2" at bounding box center [602, 214] width 7 height 7
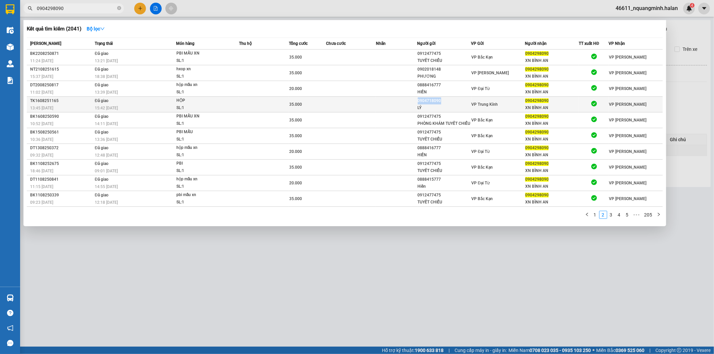
copy div "0904718090"
drag, startPoint x: 444, startPoint y: 99, endPoint x: 417, endPoint y: 101, distance: 27.1
click at [417, 101] on tr "TK1608251165 13:45 [DATE] Đã giao 15:42 [DATE] HỘP SL: 1 35.000 0904718090 LÝ V…" at bounding box center [345, 105] width 636 height 16
click at [333, 215] on div "1 2 3 4 5 ••• 205" at bounding box center [345, 217] width 636 height 12
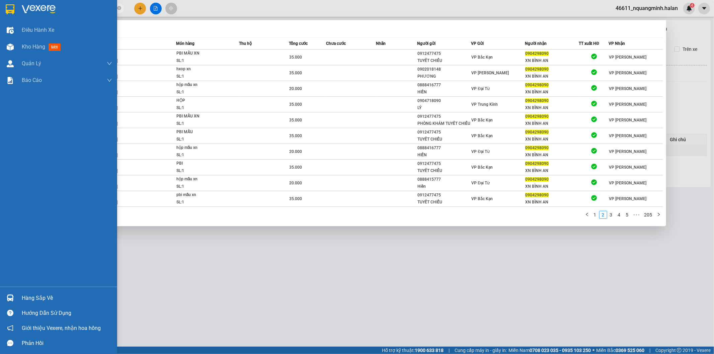
click at [10, 295] on img at bounding box center [10, 297] width 7 height 7
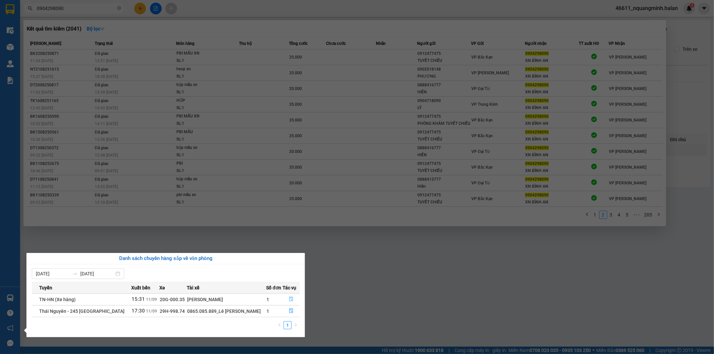
click at [289, 300] on icon "file-done" at bounding box center [291, 299] width 5 height 5
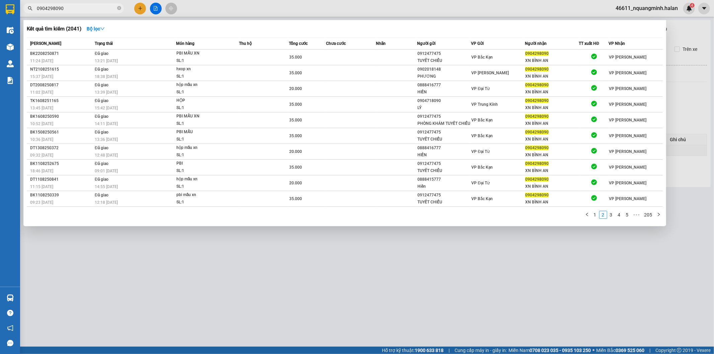
drag, startPoint x: 352, startPoint y: 299, endPoint x: 153, endPoint y: 240, distance: 208.0
click at [352, 296] on div at bounding box center [357, 177] width 714 height 354
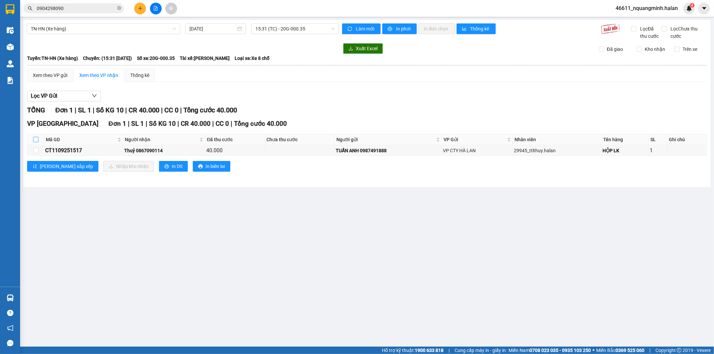
click at [35, 139] on input "checkbox" at bounding box center [35, 139] width 5 height 5
checkbox input "true"
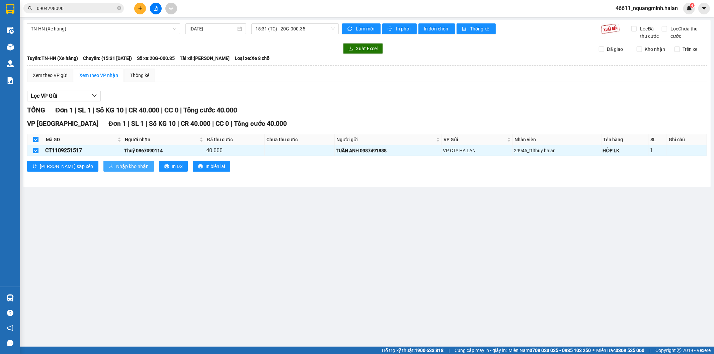
click at [116, 165] on span "Nhập kho nhận" at bounding box center [132, 166] width 32 height 7
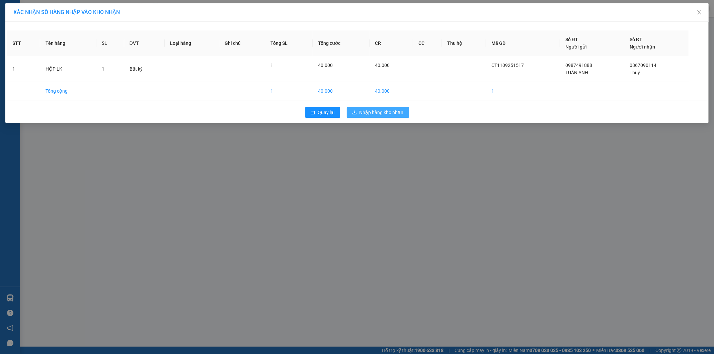
click at [389, 116] on button "Nhập hàng kho nhận" at bounding box center [378, 112] width 62 height 11
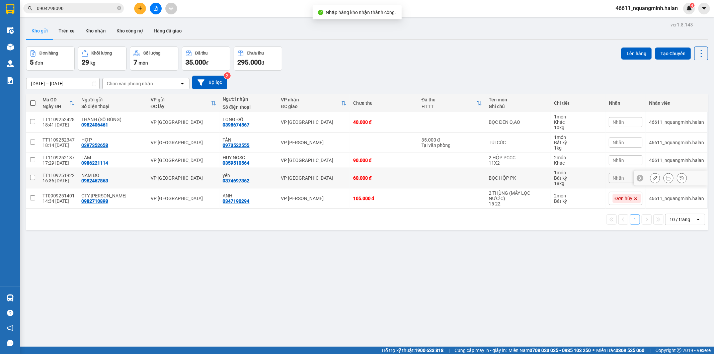
click at [373, 178] on div "60.000 đ" at bounding box center [384, 177] width 62 height 5
checkbox input "true"
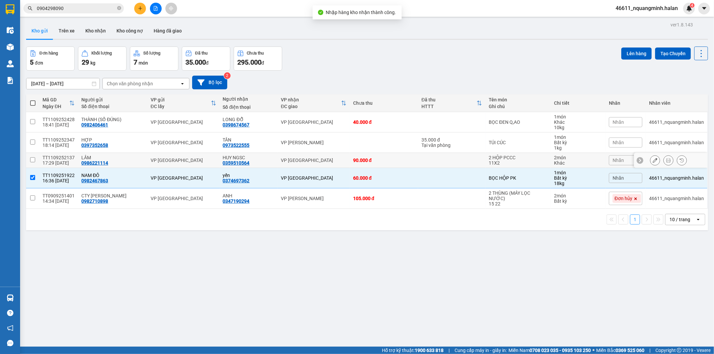
click at [372, 158] on div "90.000 đ" at bounding box center [384, 160] width 62 height 5
checkbox input "true"
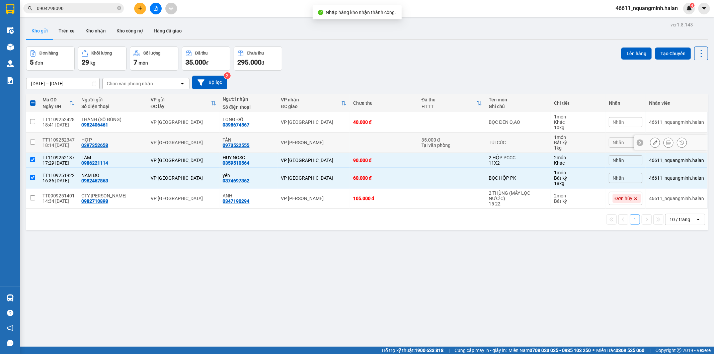
click at [367, 139] on td at bounding box center [384, 143] width 68 height 20
checkbox input "true"
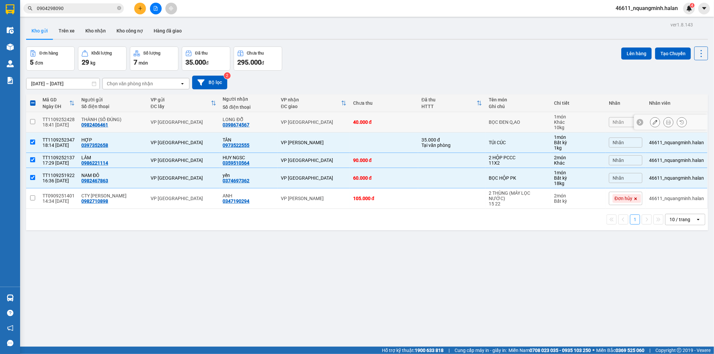
click at [364, 116] on td "40.000 đ" at bounding box center [384, 122] width 68 height 20
checkbox input "true"
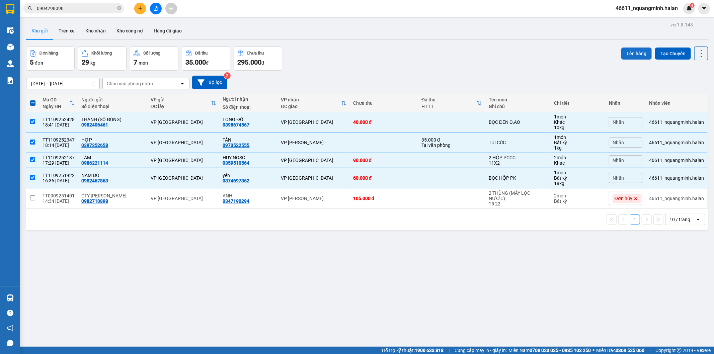
click at [627, 54] on button "Lên hàng" at bounding box center [636, 54] width 30 height 12
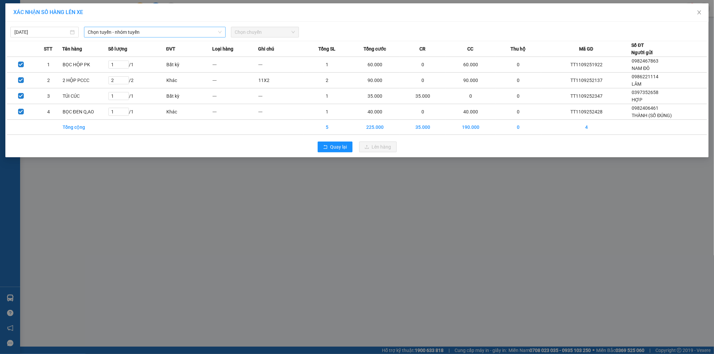
click at [163, 32] on span "Chọn tuyến - nhóm tuyến" at bounding box center [155, 32] width 134 height 10
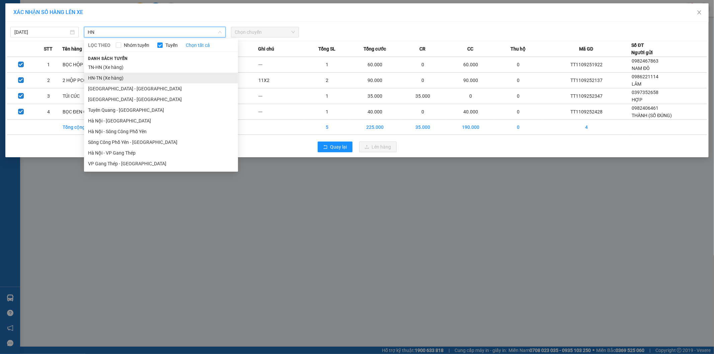
type input "HN"
click at [97, 79] on li "HN-TN (Xe hàng)" at bounding box center [161, 78] width 154 height 11
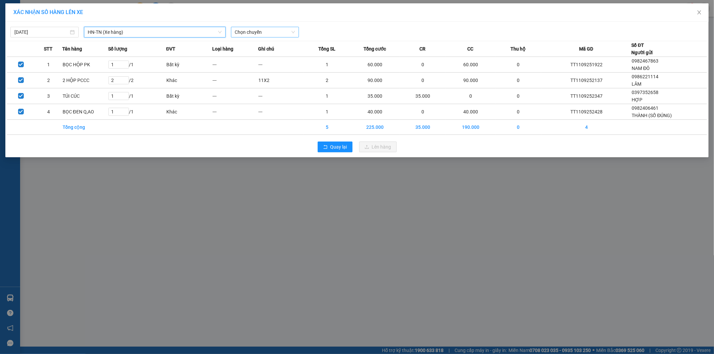
click at [258, 31] on span "Chọn chuyến" at bounding box center [265, 32] width 60 height 10
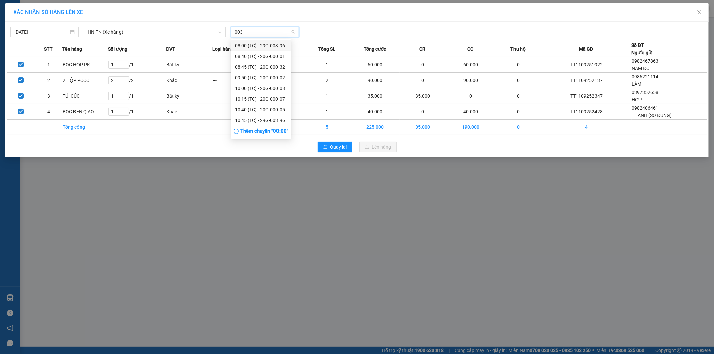
type input "0035"
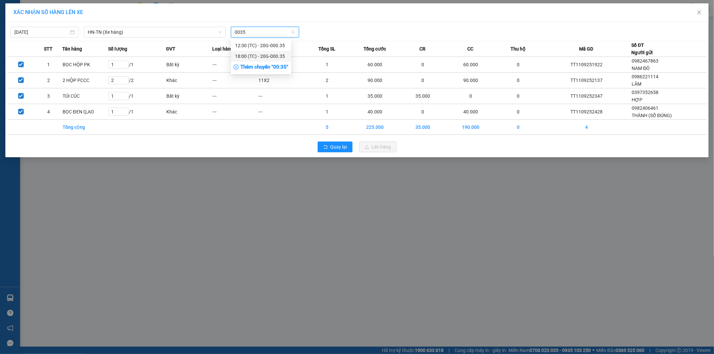
drag, startPoint x: 260, startPoint y: 58, endPoint x: 305, endPoint y: 52, distance: 45.2
click at [260, 58] on div "18:00 (TC) - 20G-000.35" at bounding box center [261, 56] width 52 height 7
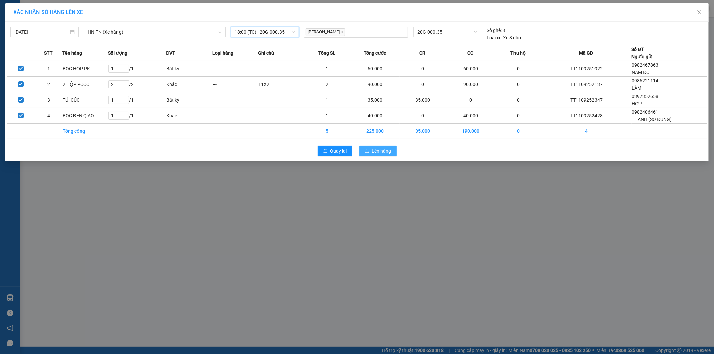
click at [385, 150] on span "Lên hàng" at bounding box center [381, 150] width 19 height 7
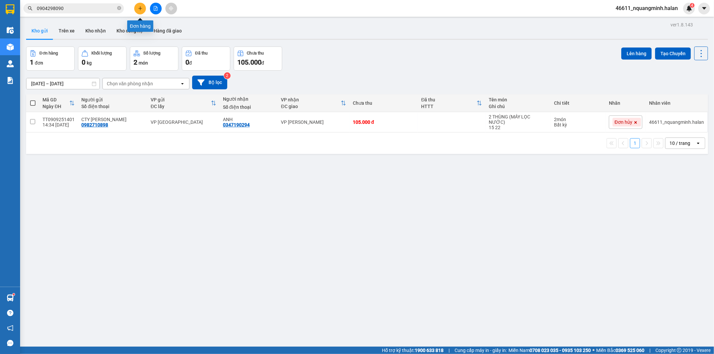
click at [143, 10] on button at bounding box center [140, 9] width 12 height 12
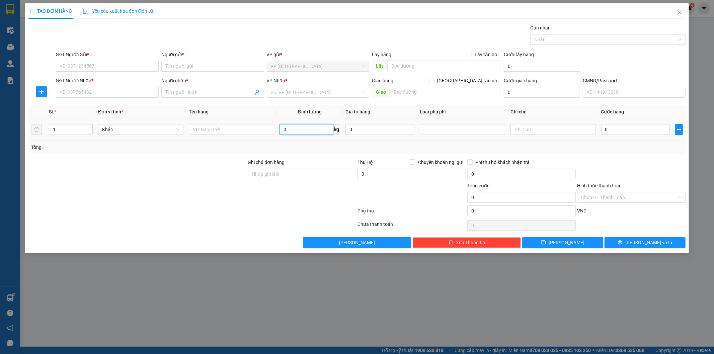
click at [303, 129] on input "0" at bounding box center [306, 129] width 54 height 11
type input "6"
click at [260, 132] on input "text" at bounding box center [231, 129] width 85 height 11
type input "HỘP LOA"
click at [134, 66] on input "SĐT Người Gửi *" at bounding box center [107, 66] width 103 height 11
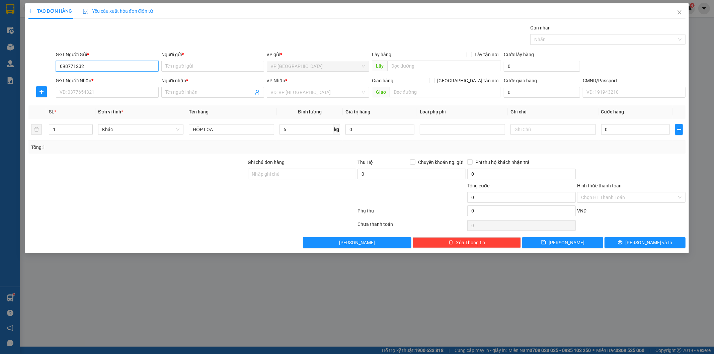
type input "0987712329"
drag, startPoint x: 100, startPoint y: 78, endPoint x: 103, endPoint y: 92, distance: 14.1
click at [99, 79] on div "0987712329 - MẠNH" at bounding box center [107, 79] width 95 height 7
type input "MẠNH"
type input "0987712329"
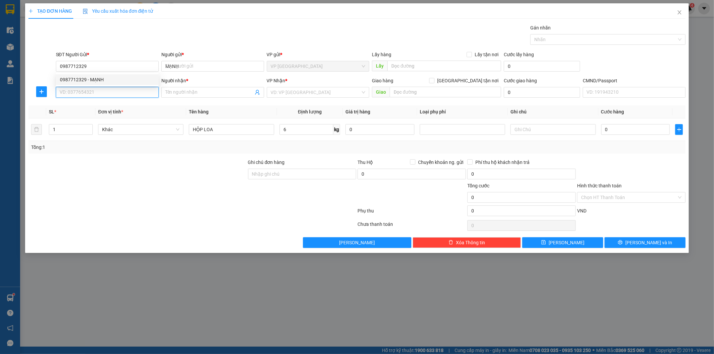
click at [103, 92] on input "SĐT Người Nhận *" at bounding box center [107, 92] width 103 height 11
click at [95, 116] on div "0352256637 - tuyền" at bounding box center [107, 116] width 95 height 7
type input "0352256637"
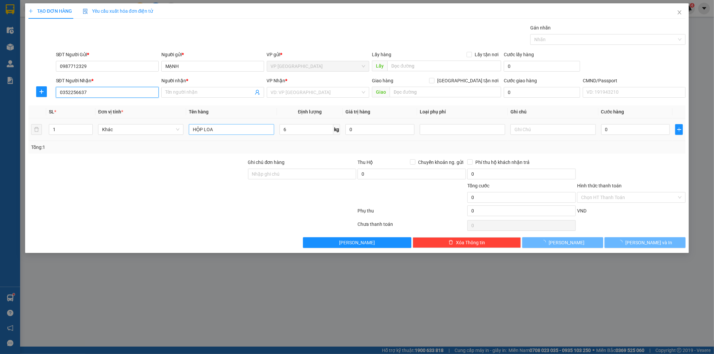
type input "tuyền"
click at [225, 130] on input "HỘP LOA" at bounding box center [231, 129] width 85 height 11
type input "40.000"
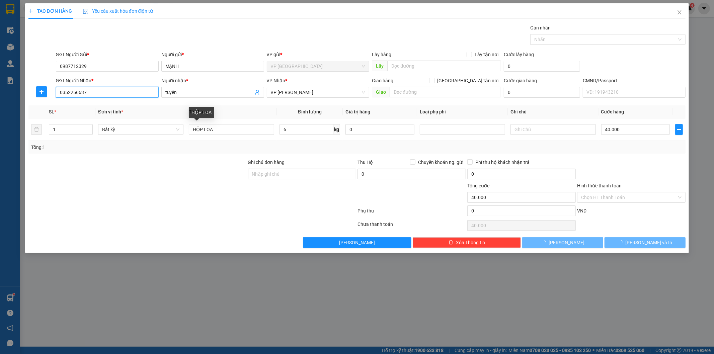
click at [0, 82] on div "TẠO ĐƠN HÀNG Yêu cầu xuất hóa đơn điện tử Transit Pickup Surcharge Ids Transit …" at bounding box center [357, 177] width 714 height 354
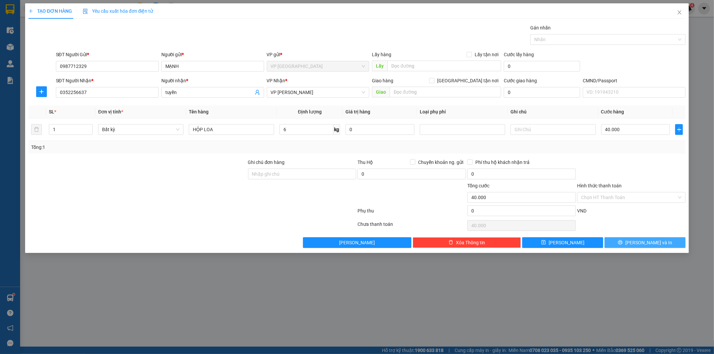
click at [642, 239] on button "[PERSON_NAME] và In" at bounding box center [644, 242] width 81 height 11
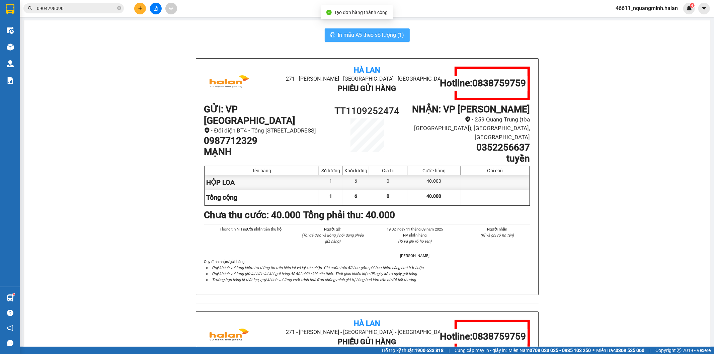
click at [347, 34] on span "In mẫu A5 theo số lượng (1)" at bounding box center [371, 35] width 66 height 8
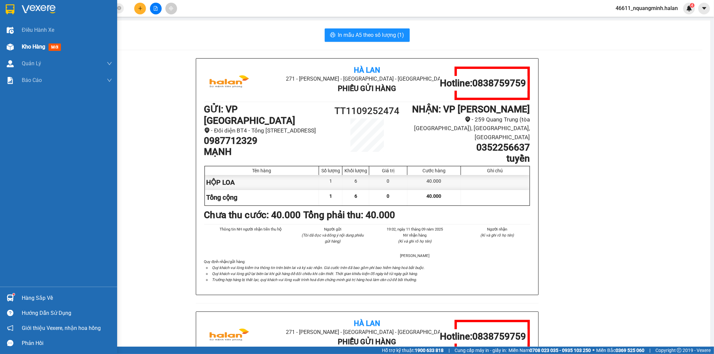
click at [15, 46] on div at bounding box center [10, 47] width 12 height 12
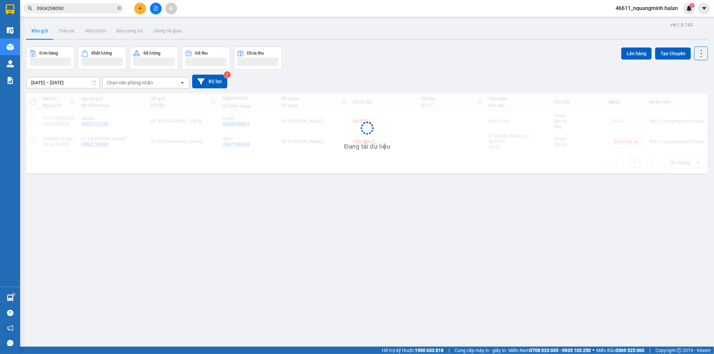
click at [439, 54] on div "Đơn hàng Khối lượng Số lượng Đã thu Chưa thu Lên hàng Tạo Chuyến" at bounding box center [367, 58] width 682 height 23
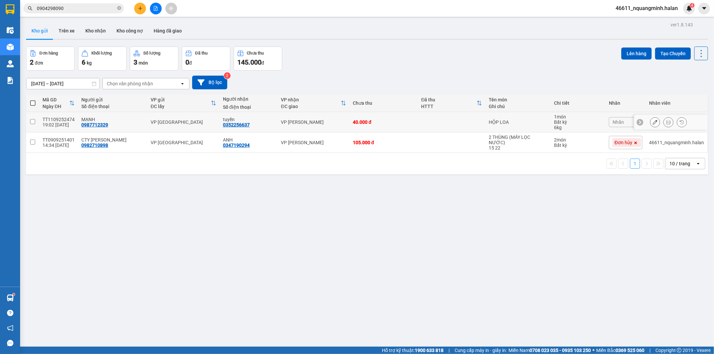
click at [650, 121] on button at bounding box center [654, 122] width 9 height 12
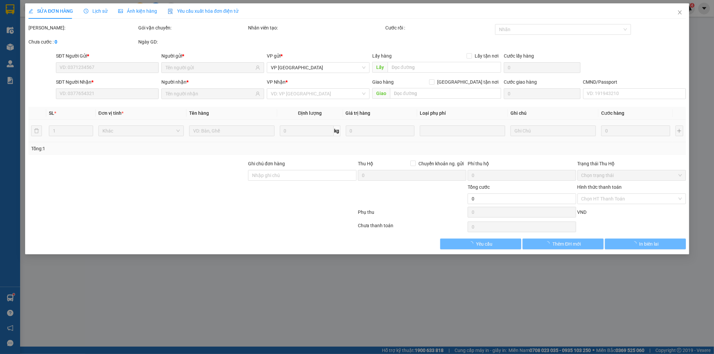
type input "0987712329"
type input "0352256637"
type input "40.000"
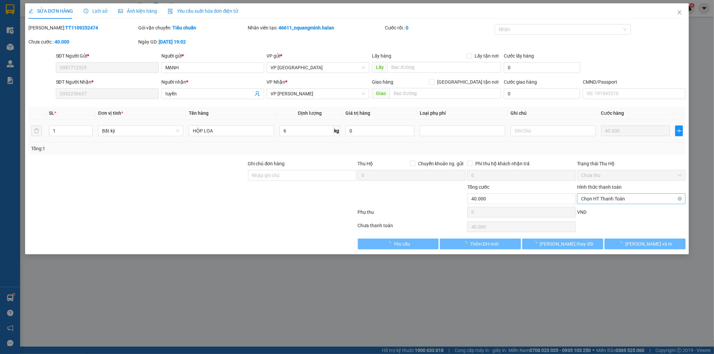
click at [608, 197] on span "Chọn HT Thanh Toán" at bounding box center [631, 199] width 100 height 10
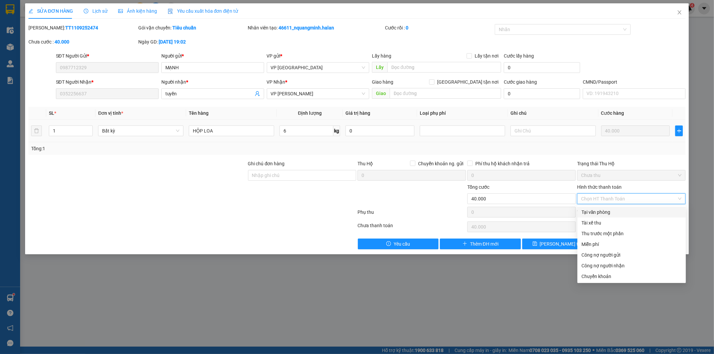
click at [598, 212] on div "Tại văn phòng" at bounding box center [631, 211] width 100 height 7
type input "0"
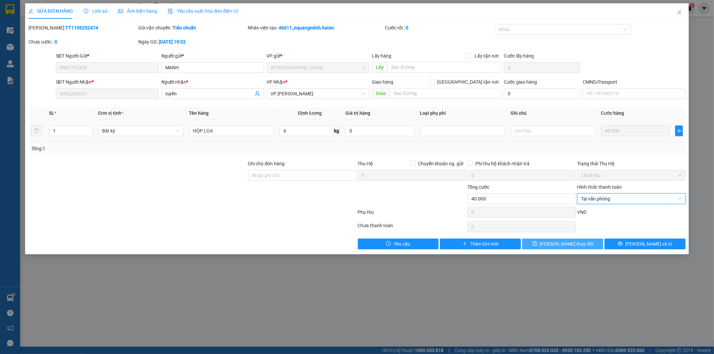
click at [572, 241] on span "[PERSON_NAME] thay đổi" at bounding box center [567, 243] width 54 height 7
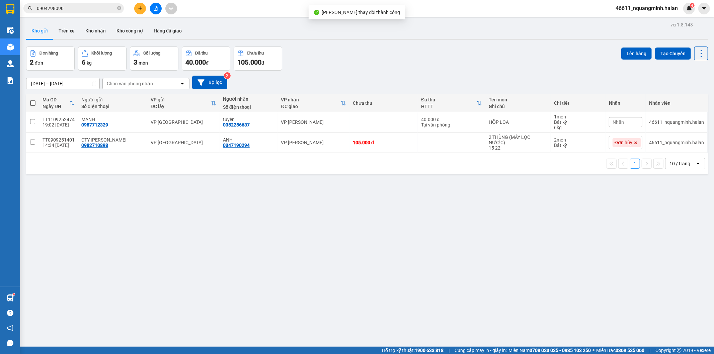
drag, startPoint x: 71, startPoint y: 8, endPoint x: 0, endPoint y: 4, distance: 71.0
click at [0, 6] on section "Kết quả tìm kiếm ( 2041 ) Bộ lọc Mã ĐH Trạng thái Món hàng Thu hộ Tổng cước Chư…" at bounding box center [357, 177] width 714 height 354
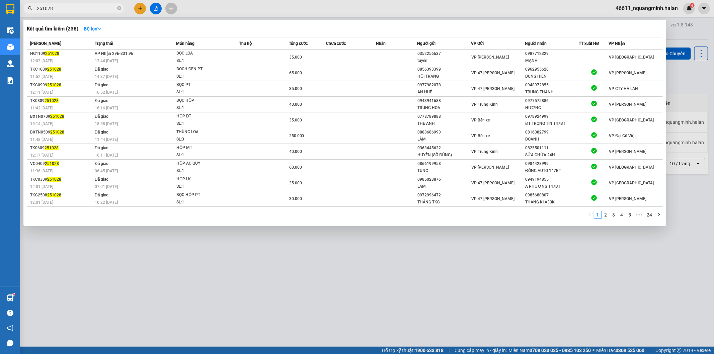
type input "251028"
click at [337, 55] on td at bounding box center [351, 58] width 50 height 16
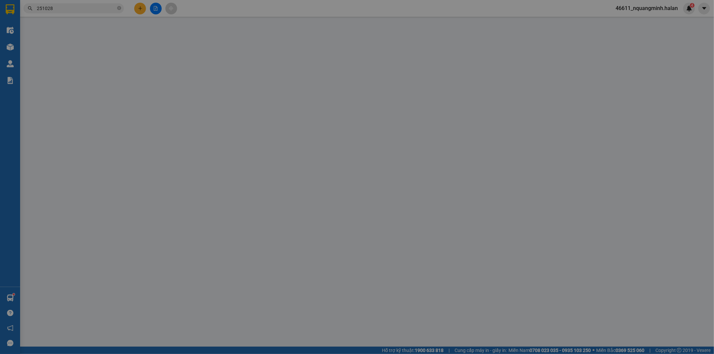
type input "0352256637"
type input "tuyền"
type input "0987712329"
type input "MẠNH"
type input "35.000"
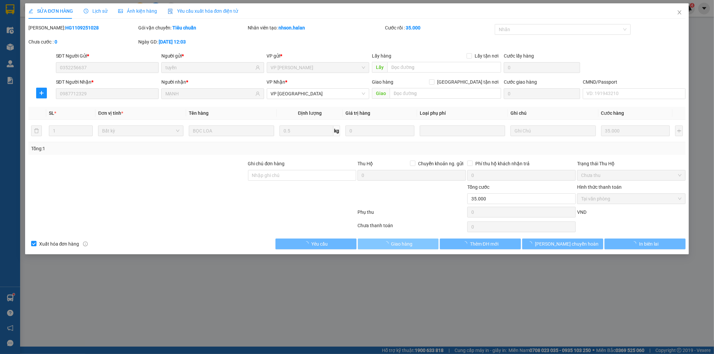
click at [402, 246] on span "Giao hàng" at bounding box center [401, 243] width 21 height 7
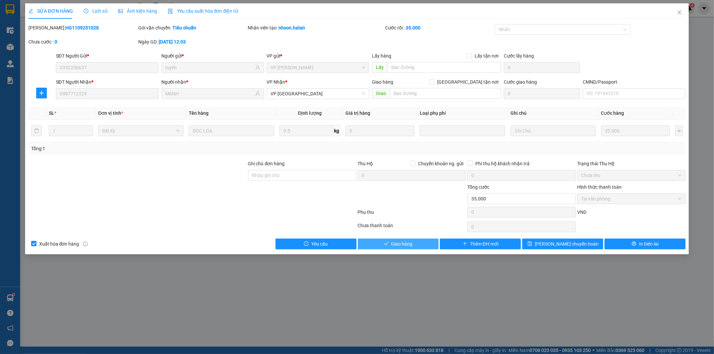
click at [427, 241] on button "Giao hàng" at bounding box center [398, 244] width 81 height 11
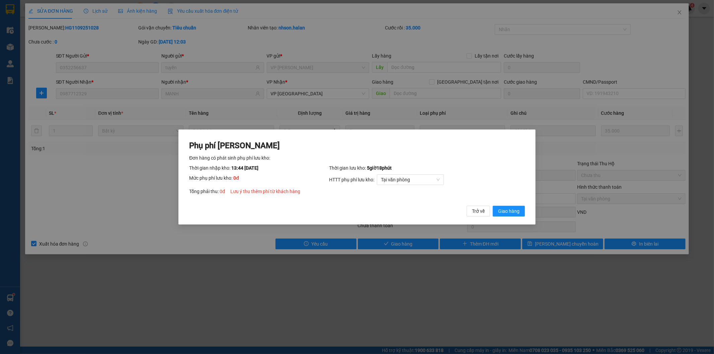
click at [504, 209] on span "Giao hàng" at bounding box center [508, 210] width 21 height 7
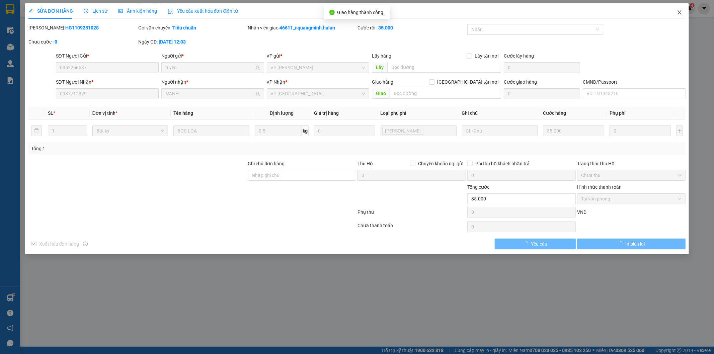
click at [679, 14] on icon "close" at bounding box center [679, 12] width 5 height 5
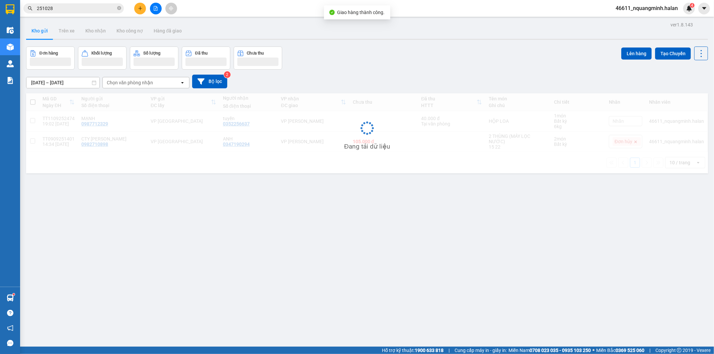
click at [58, 5] on input "251028" at bounding box center [76, 8] width 79 height 7
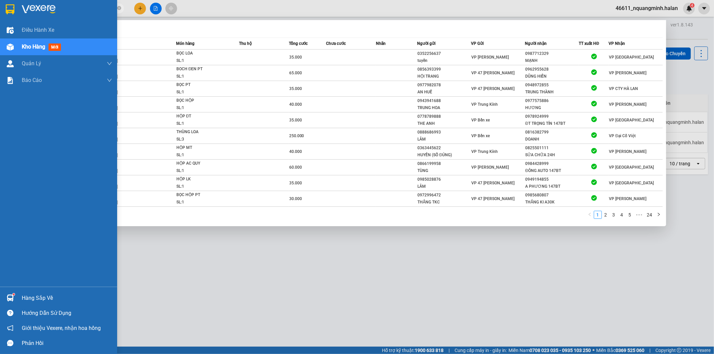
click at [8, 299] on img at bounding box center [10, 297] width 7 height 7
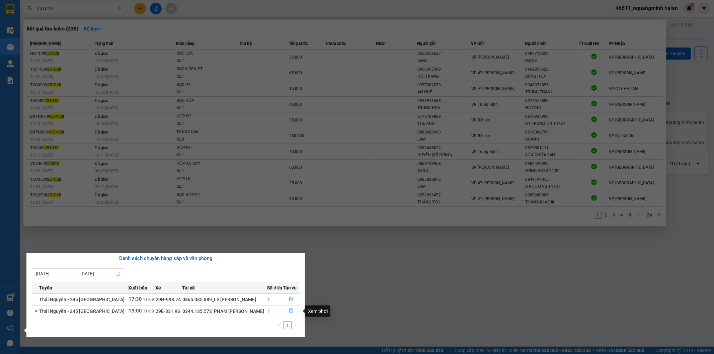
click at [289, 310] on icon "file-done" at bounding box center [291, 311] width 4 height 5
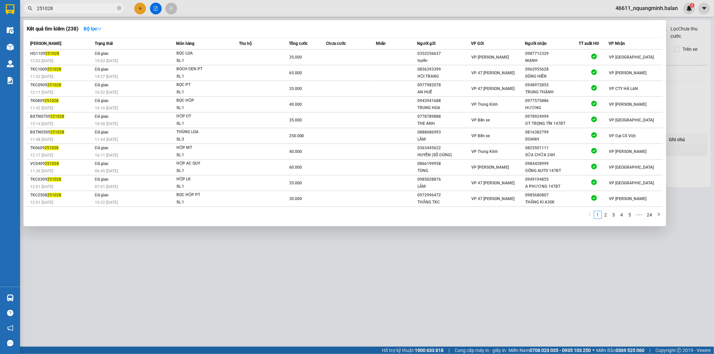
click at [381, 297] on div at bounding box center [357, 177] width 714 height 354
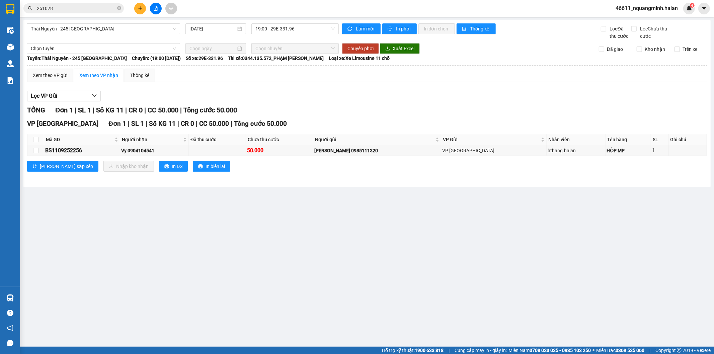
click at [142, 5] on button at bounding box center [140, 9] width 12 height 12
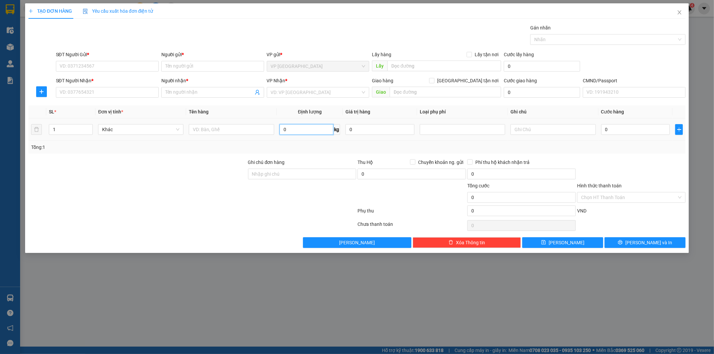
drag, startPoint x: 303, startPoint y: 132, endPoint x: 138, endPoint y: 71, distance: 176.0
click at [303, 132] on input "0" at bounding box center [306, 129] width 54 height 11
type input "8"
click at [125, 67] on input "SĐT Người Gửi *" at bounding box center [107, 66] width 103 height 11
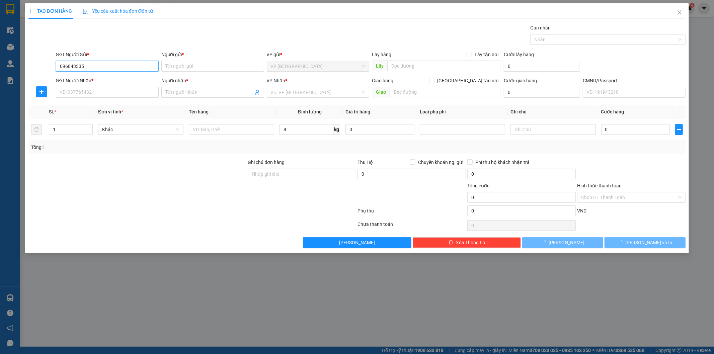
type input "0968433352"
click at [99, 84] on div "0968433352 - [PERSON_NAME]" at bounding box center [107, 79] width 103 height 11
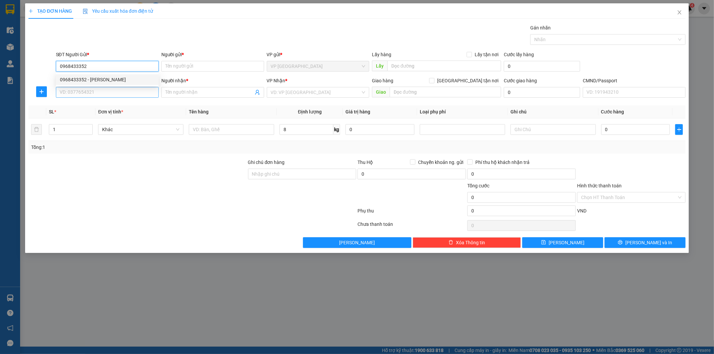
type input "CƯỜNG"
type input "0968433352"
drag, startPoint x: 102, startPoint y: 92, endPoint x: 374, endPoint y: 7, distance: 285.0
click at [102, 92] on input "SĐT Người Nhận *" at bounding box center [107, 92] width 103 height 11
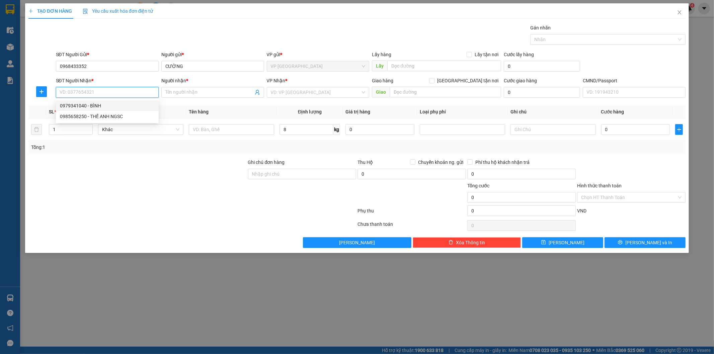
drag, startPoint x: 95, startPoint y: 104, endPoint x: 216, endPoint y: 118, distance: 122.0
click at [95, 104] on div "0979341040 - BÌNH" at bounding box center [107, 105] width 95 height 7
type input "0979341040"
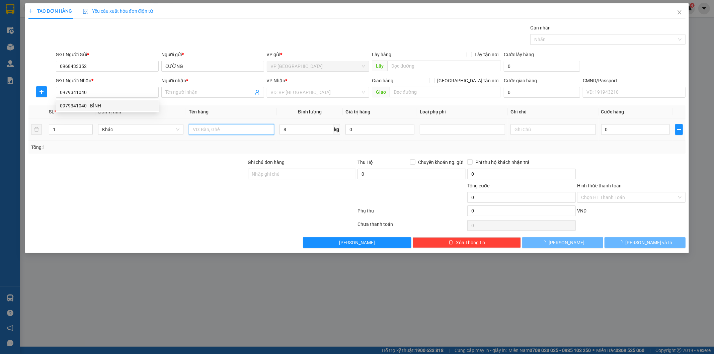
type input "BÌNH"
click at [232, 125] on input "text" at bounding box center [231, 129] width 85 height 11
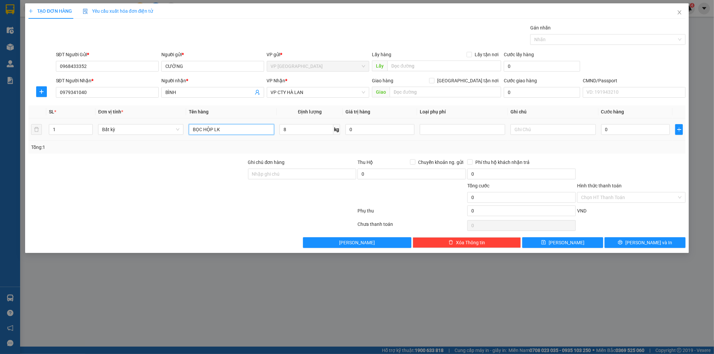
type input "BỌC HỘP LK"
type input "40.000"
drag, startPoint x: 648, startPoint y: 162, endPoint x: 618, endPoint y: 131, distance: 43.6
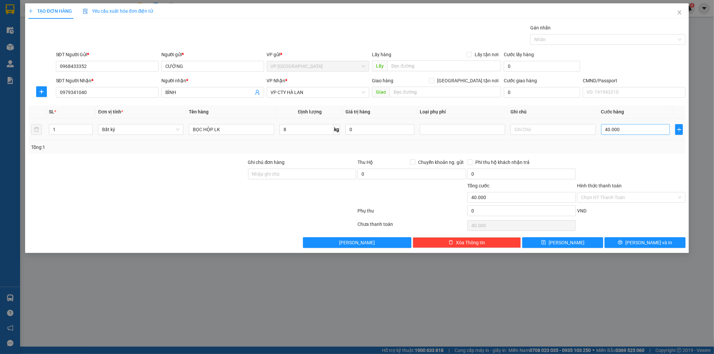
click at [648, 162] on div at bounding box center [631, 170] width 110 height 23
drag, startPoint x: 640, startPoint y: 243, endPoint x: 462, endPoint y: 118, distance: 217.6
click at [640, 244] on span "[PERSON_NAME] và In" at bounding box center [648, 242] width 47 height 7
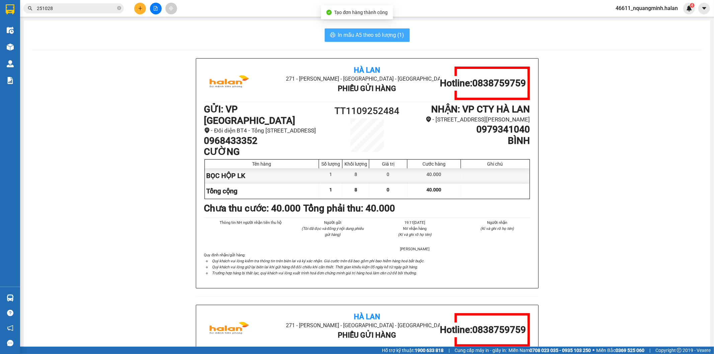
drag, startPoint x: 360, startPoint y: 40, endPoint x: 356, endPoint y: 37, distance: 4.5
click at [359, 39] on button "In mẫu A5 theo số lượng (1)" at bounding box center [367, 34] width 85 height 13
drag, startPoint x: 265, startPoint y: 138, endPoint x: 195, endPoint y: 132, distance: 70.5
click at [196, 132] on div "Hà Lan 271 - [PERSON_NAME] - [GEOGRAPHIC_DATA] Long - [GEOGRAPHIC_DATA] Phiếu G…" at bounding box center [367, 174] width 342 height 230
drag, startPoint x: 274, startPoint y: 166, endPoint x: 262, endPoint y: 141, distance: 27.5
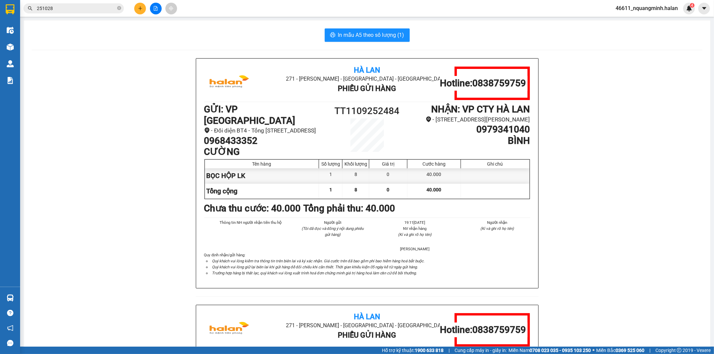
click at [273, 165] on div "Tên hàng" at bounding box center [262, 164] width 114 height 9
click at [261, 141] on h1 "0968433352" at bounding box center [265, 140] width 122 height 11
drag, startPoint x: 261, startPoint y: 141, endPoint x: 193, endPoint y: 138, distance: 68.3
click at [196, 138] on div "Hà Lan 271 - [PERSON_NAME] - [GEOGRAPHIC_DATA] Long - [GEOGRAPHIC_DATA] Phiếu G…" at bounding box center [367, 173] width 343 height 230
click at [60, 124] on div "Hà Lan 271 - [PERSON_NAME] - [GEOGRAPHIC_DATA] Long - [GEOGRAPHIC_DATA] Phiếu G…" at bounding box center [367, 304] width 670 height 493
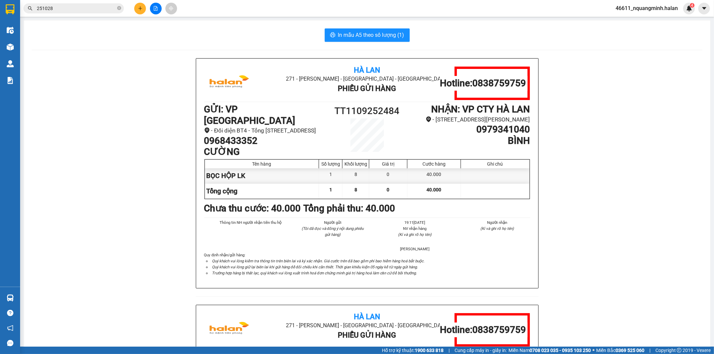
click at [80, 211] on div "Hà Lan 271 - [PERSON_NAME] - [GEOGRAPHIC_DATA] Long - [GEOGRAPHIC_DATA] Phiếu G…" at bounding box center [367, 304] width 670 height 493
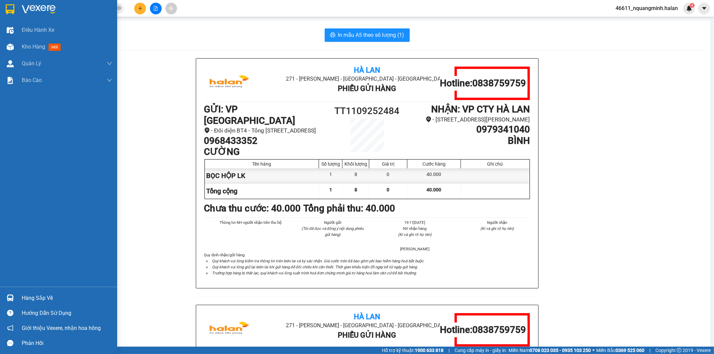
click at [11, 296] on img at bounding box center [10, 297] width 7 height 7
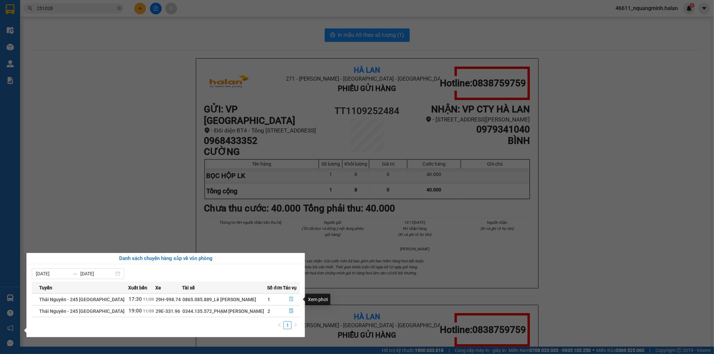
click at [285, 302] on button "button" at bounding box center [291, 299] width 16 height 11
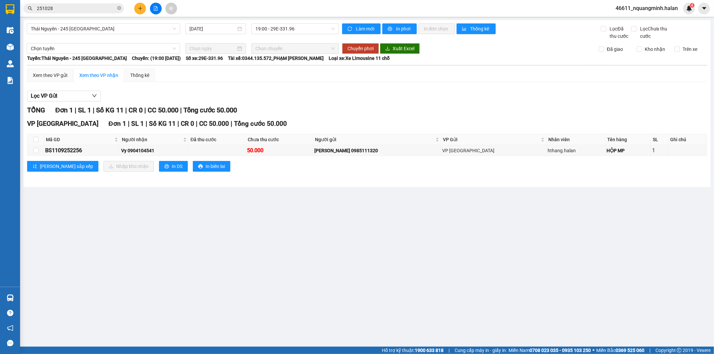
click at [326, 272] on main "[GEOGRAPHIC_DATA] - 245 [GEOGRAPHIC_DATA] [DATE] 19:00 - 29E-331.96 Làm mới In …" at bounding box center [357, 173] width 714 height 347
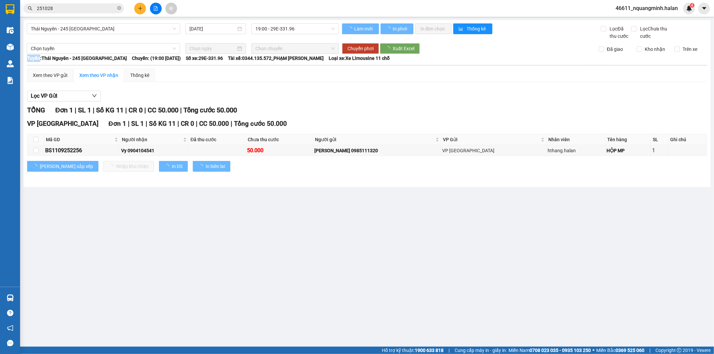
click at [326, 272] on main "[GEOGRAPHIC_DATA] - 245 [GEOGRAPHIC_DATA] [DATE] 19:00 - 29E-331.96 Làm mới In …" at bounding box center [357, 173] width 714 height 347
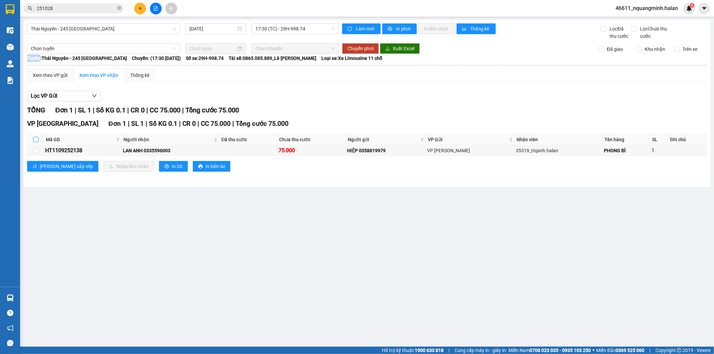
click at [37, 138] on input "checkbox" at bounding box center [35, 139] width 5 height 5
checkbox input "true"
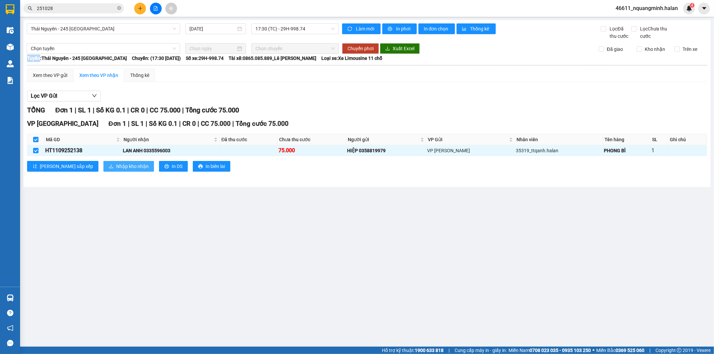
click at [116, 168] on span "Nhập kho nhận" at bounding box center [132, 166] width 32 height 7
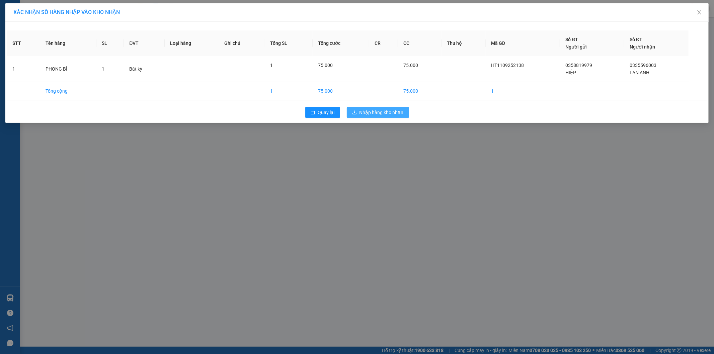
click at [368, 109] on span "Nhập hàng kho nhận" at bounding box center [381, 112] width 44 height 7
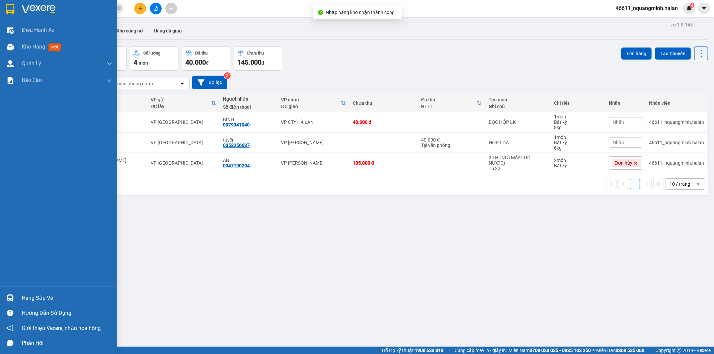
click at [2, 301] on div "Hàng sắp về" at bounding box center [58, 297] width 117 height 15
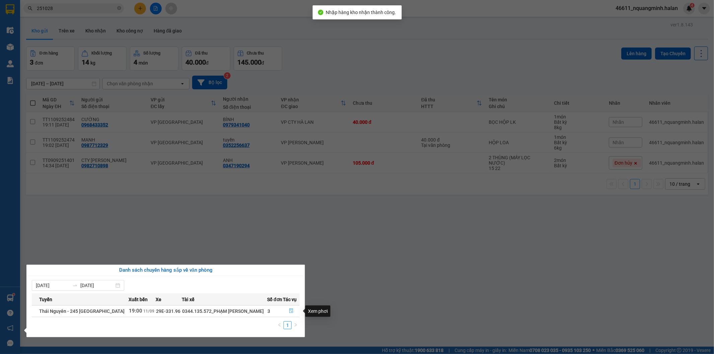
click at [293, 310] on button "button" at bounding box center [291, 311] width 16 height 11
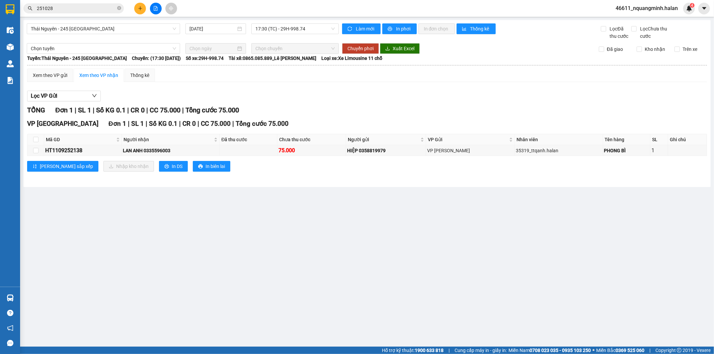
drag, startPoint x: 390, startPoint y: 266, endPoint x: 363, endPoint y: 250, distance: 31.3
click at [390, 262] on main "[GEOGRAPHIC_DATA] - 245 [GEOGRAPHIC_DATA] [DATE] 17:30 (TC) - 29H-998.74 Làm mớ…" at bounding box center [357, 173] width 714 height 347
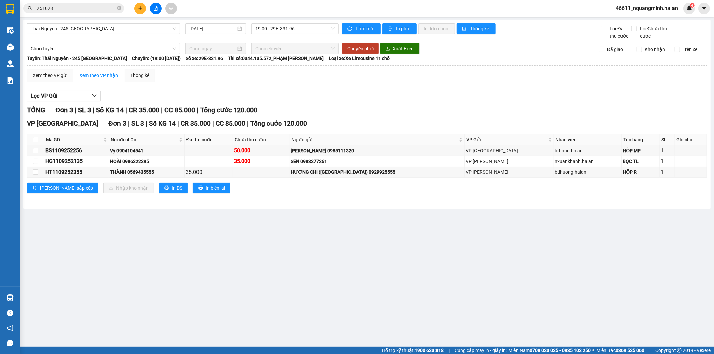
click at [286, 232] on main "[GEOGRAPHIC_DATA] - 245 [GEOGRAPHIC_DATA] [DATE] 19:00 - 29E-331.96 Làm mới In …" at bounding box center [357, 173] width 714 height 347
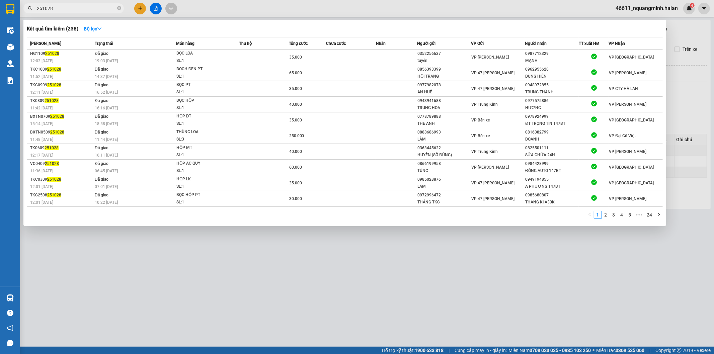
drag, startPoint x: 89, startPoint y: 7, endPoint x: 0, endPoint y: 8, distance: 89.0
click at [0, 8] on section "Kết quả tìm kiếm ( 238 ) Bộ lọc Mã ĐH Trạng thái Món hàng Thu hộ Tổng cước Chưa…" at bounding box center [357, 177] width 714 height 354
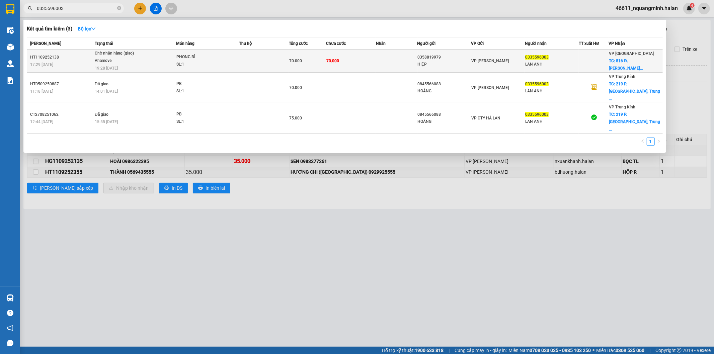
type input "0335596003"
click at [252, 61] on td at bounding box center [264, 61] width 50 height 23
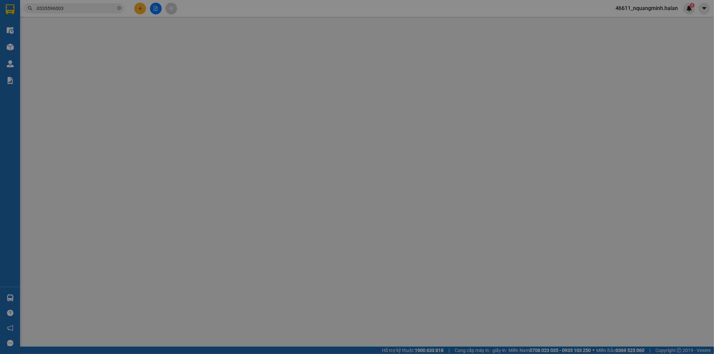
type input "0358819979"
type input "HIỆP"
type input "0335596003"
type input "LAN ANH"
checkbox input "true"
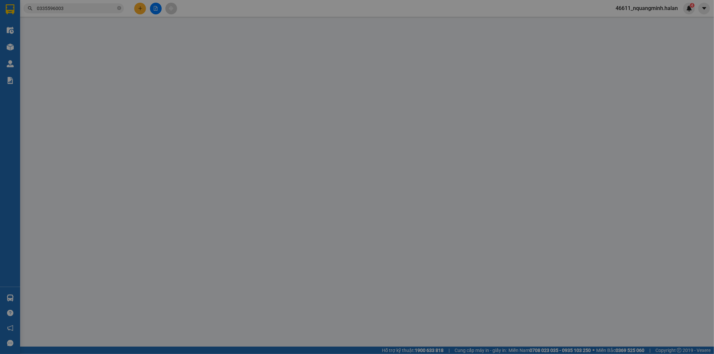
type input "816 Đ. [PERSON_NAME], [PERSON_NAME], [GEOGRAPHIC_DATA], [GEOGRAPHIC_DATA] 10000…"
type input "35.000"
type input "70.000"
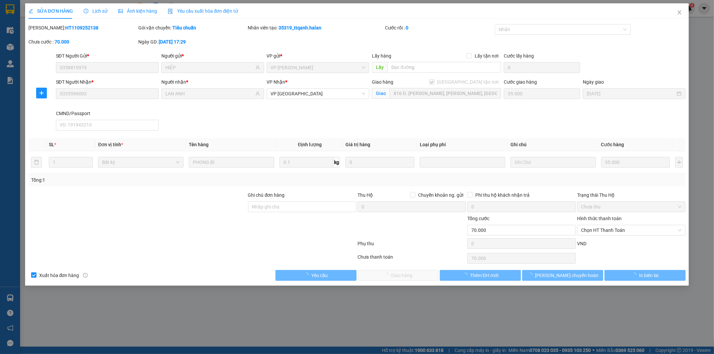
click at [93, 11] on span "Lịch sử" at bounding box center [96, 10] width 24 height 5
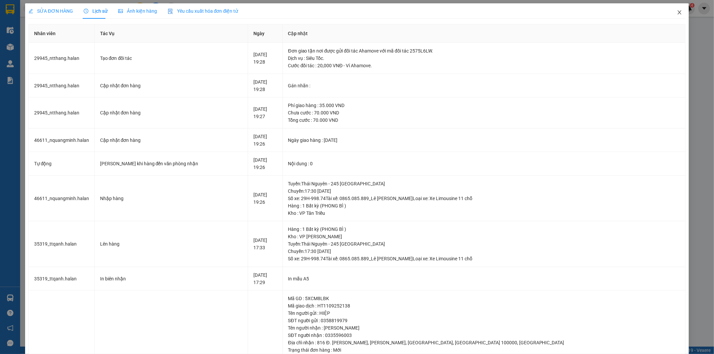
click at [677, 15] on icon "close" at bounding box center [679, 12] width 5 height 5
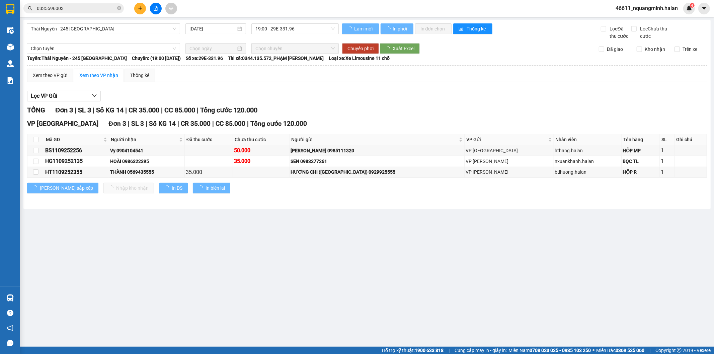
click at [79, 6] on input "0335596003" at bounding box center [76, 8] width 79 height 7
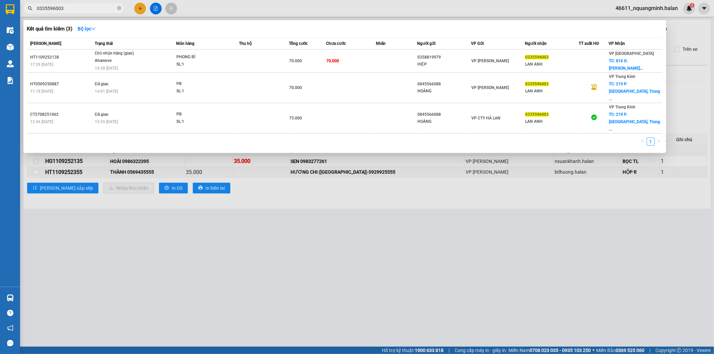
drag, startPoint x: 213, startPoint y: 277, endPoint x: 162, endPoint y: 135, distance: 150.4
click at [213, 276] on div at bounding box center [357, 177] width 714 height 354
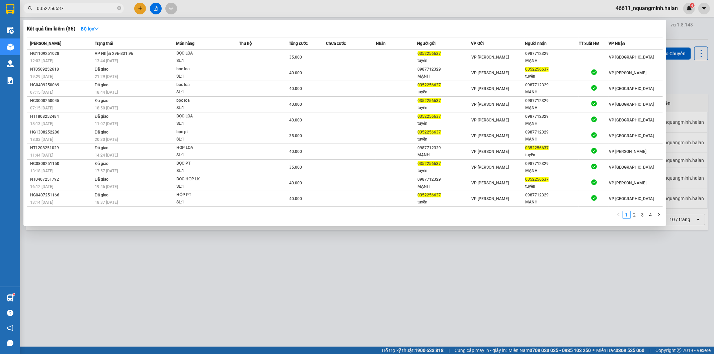
click at [60, 285] on div at bounding box center [357, 177] width 714 height 354
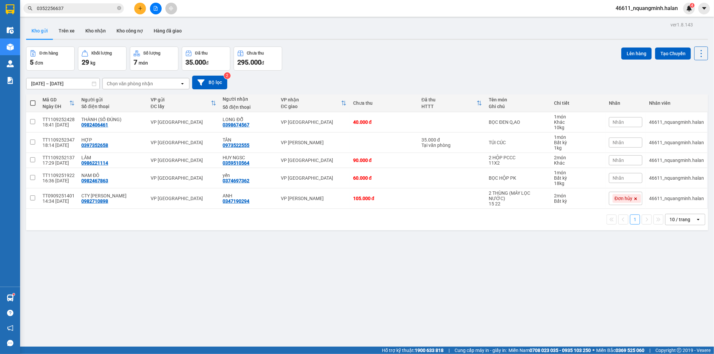
click at [352, 54] on div "Đơn hàng 5 đơn Khối lượng 29 kg Số lượng 7 món Đã thu 35.000 đ Chưa thu 295.000…" at bounding box center [367, 59] width 682 height 24
click at [696, 52] on icon at bounding box center [700, 53] width 9 height 9
click at [687, 93] on span "Làm mới" at bounding box center [686, 95] width 18 height 7
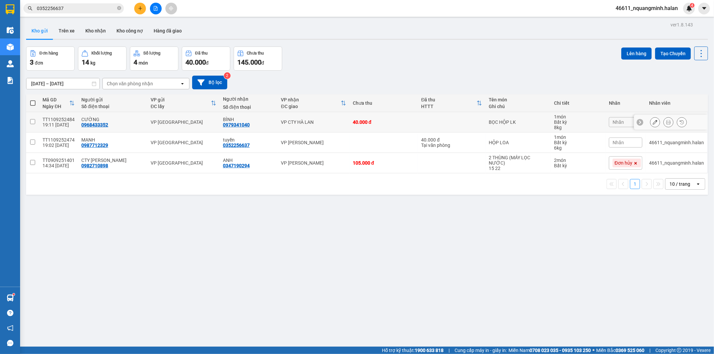
drag, startPoint x: 161, startPoint y: 122, endPoint x: 163, endPoint y: 135, distance: 12.9
click at [161, 122] on div "VP [GEOGRAPHIC_DATA]" at bounding box center [184, 121] width 66 height 5
checkbox input "true"
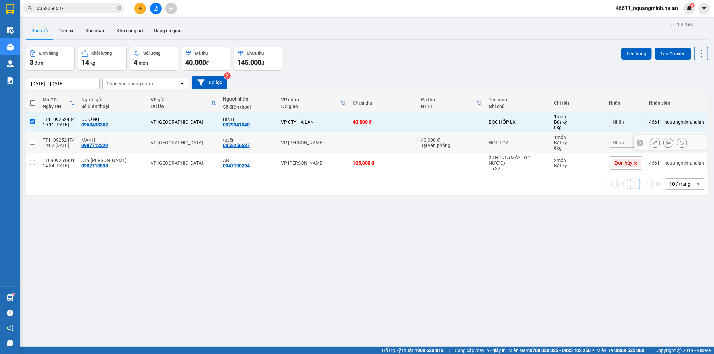
drag, startPoint x: 164, startPoint y: 136, endPoint x: 224, endPoint y: 126, distance: 60.6
click at [165, 136] on td "VP [GEOGRAPHIC_DATA]" at bounding box center [183, 143] width 72 height 20
checkbox input "true"
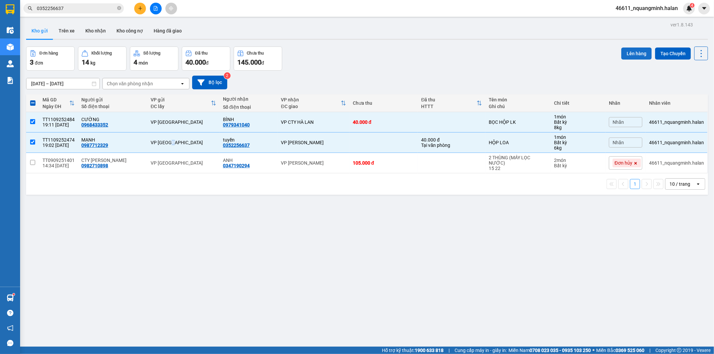
click at [634, 51] on button "Lên hàng" at bounding box center [636, 54] width 30 height 12
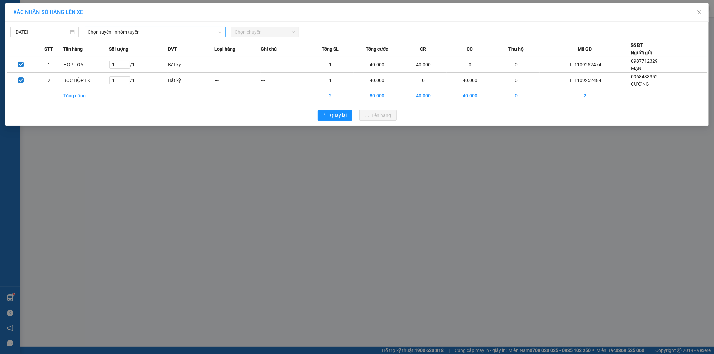
click at [104, 33] on span "Chọn tuyến - nhóm tuyến" at bounding box center [155, 32] width 134 height 10
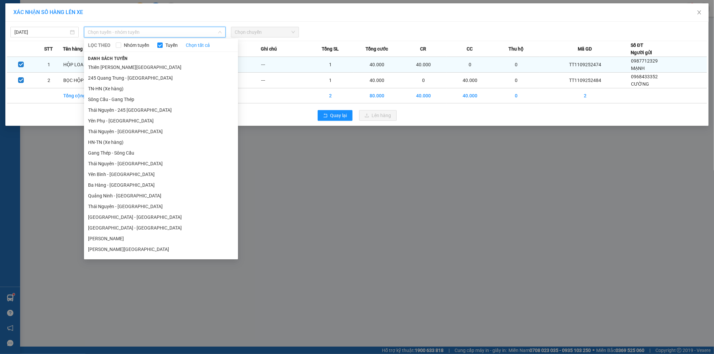
drag, startPoint x: 111, startPoint y: 76, endPoint x: 192, endPoint y: 60, distance: 82.6
click at [111, 77] on li "245 Quang Trung - [GEOGRAPHIC_DATA]" at bounding box center [161, 78] width 154 height 11
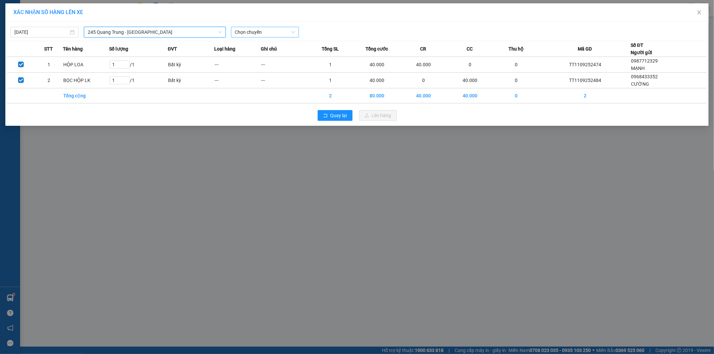
click at [264, 34] on span "Chọn chuyến" at bounding box center [265, 32] width 60 height 10
type input "516"
click at [258, 56] on div "19:30 - 29K-135.16" at bounding box center [261, 56] width 52 height 7
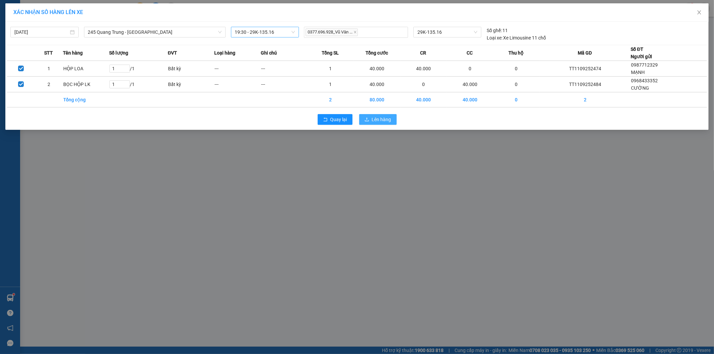
click at [368, 124] on button "Lên hàng" at bounding box center [377, 119] width 37 height 11
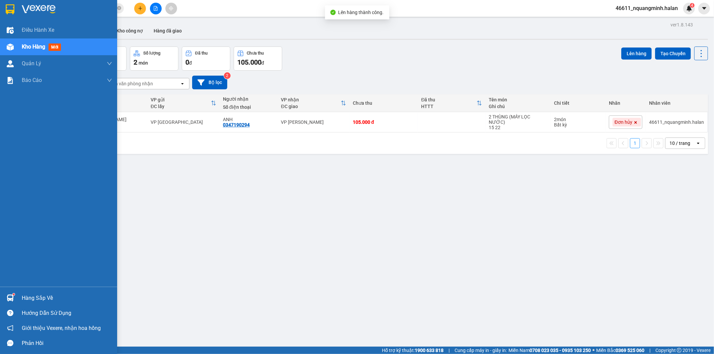
click at [8, 298] on img at bounding box center [10, 297] width 7 height 7
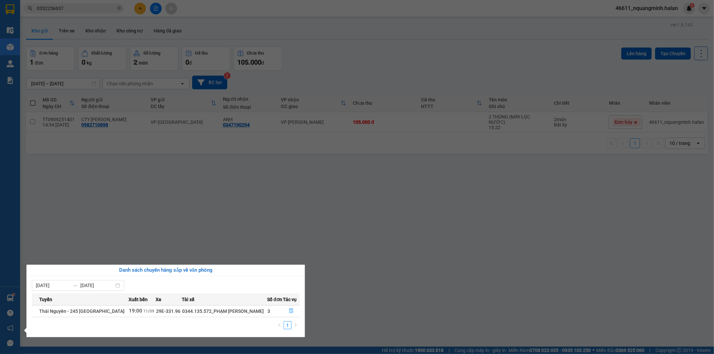
click at [356, 217] on section "Kết quả tìm kiếm ( 36 ) Bộ lọc Mã ĐH Trạng thái Món hàng Thu hộ Tổng cước Chưa …" at bounding box center [357, 177] width 714 height 354
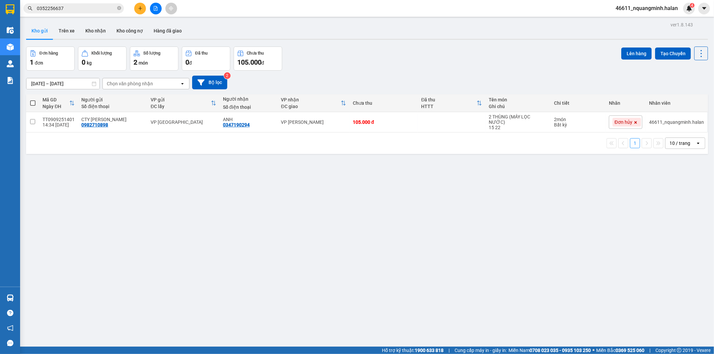
drag, startPoint x: 84, startPoint y: 258, endPoint x: 46, endPoint y: 286, distance: 46.8
click at [81, 260] on div "ver 1.8.143 Kho gửi Trên xe Kho nhận Kho công nợ Hàng đã giao Đơn hàng 1 đơn Kh…" at bounding box center [366, 197] width 687 height 354
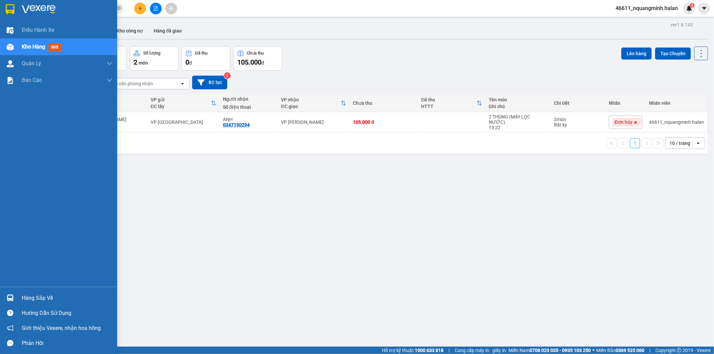
click at [0, 301] on div "Hàng sắp về" at bounding box center [58, 297] width 117 height 15
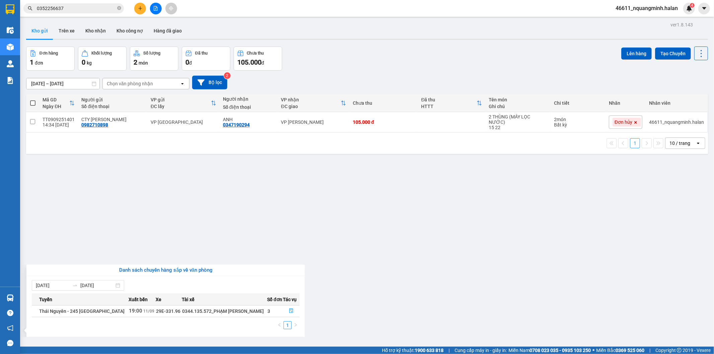
drag, startPoint x: 279, startPoint y: 211, endPoint x: 236, endPoint y: 332, distance: 128.2
click at [279, 211] on section "Kết quả tìm kiếm ( 36 ) Bộ lọc Mã ĐH Trạng thái Món hàng Thu hộ Tổng cước Chưa …" at bounding box center [357, 177] width 714 height 354
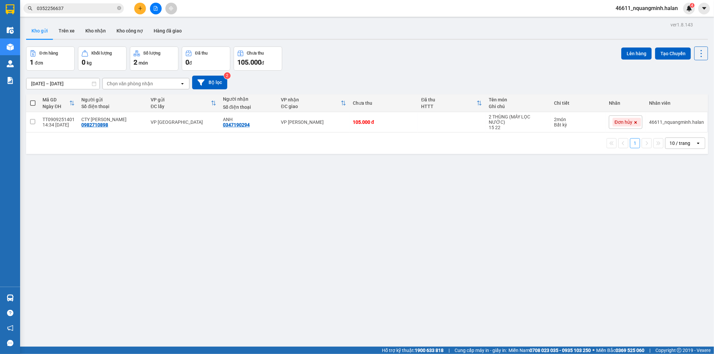
click at [283, 293] on div "ver 1.8.143 Kho gửi Trên xe Kho nhận Kho công nợ Hàng đã giao Đơn hàng 1 đơn Kh…" at bounding box center [366, 197] width 687 height 354
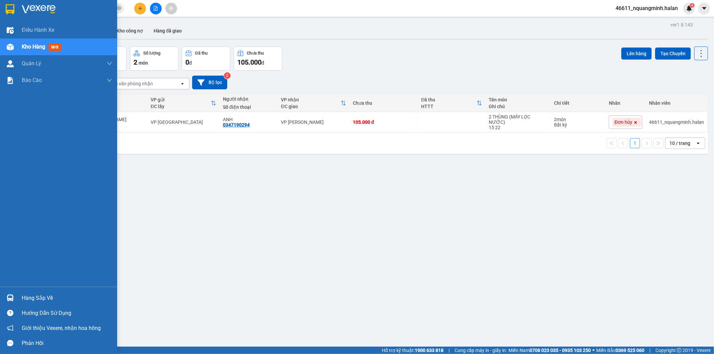
click at [8, 293] on div at bounding box center [10, 298] width 12 height 12
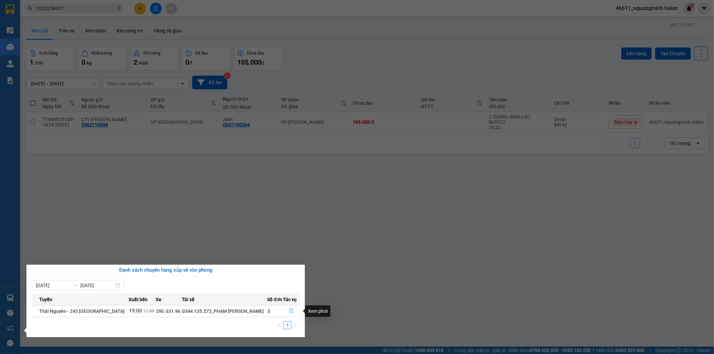
click at [291, 309] on icon "file-done" at bounding box center [291, 311] width 5 height 5
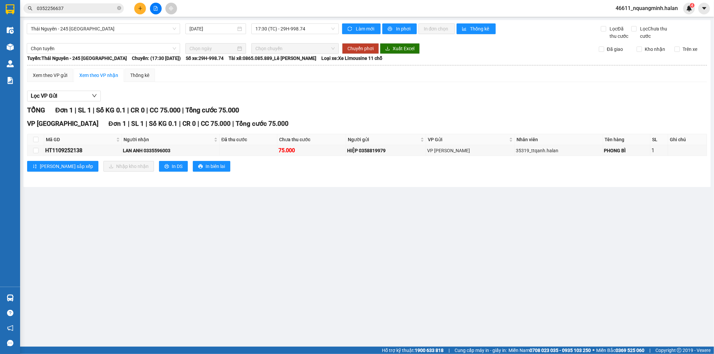
click at [348, 242] on main "Thái Nguyên - 245 Quang Trung 11/09/2025 17:30 (TC) - 29H-998.74 Làm mới In phơ…" at bounding box center [357, 173] width 714 height 347
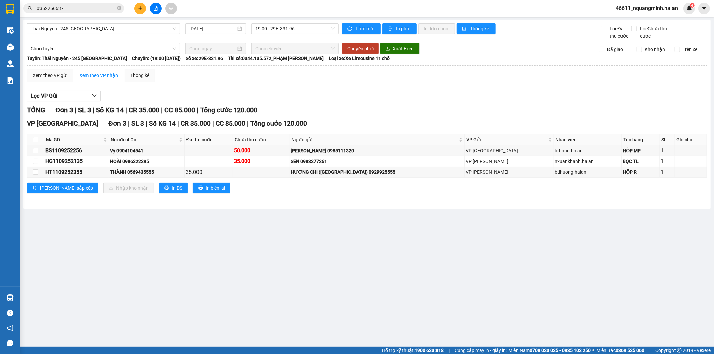
click at [348, 242] on main "Thái Nguyên - 245 Quang Trung 11/09/2025 19:00 - 29E-331.96 Làm mới In phơi In …" at bounding box center [357, 173] width 714 height 347
